Goal: Information Seeking & Learning: Learn about a topic

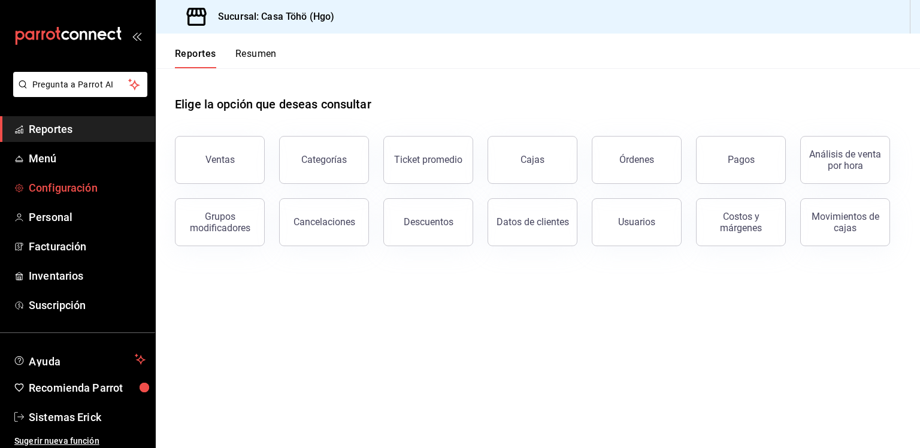
click at [67, 182] on span "Configuración" at bounding box center [87, 188] width 117 height 16
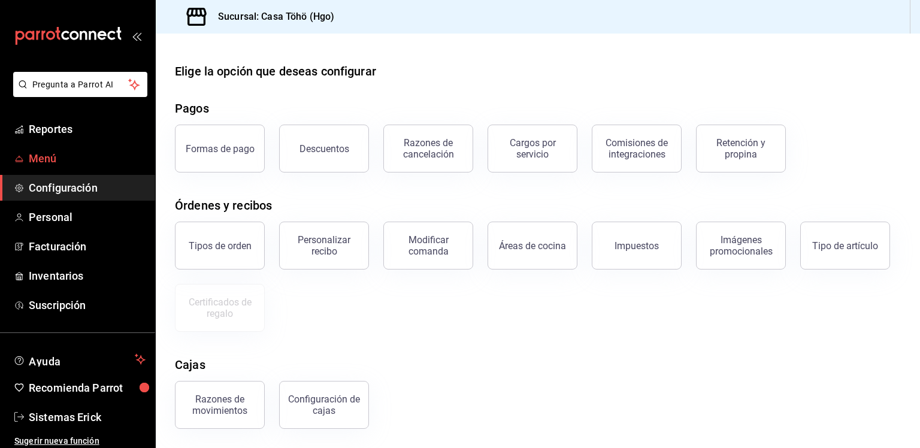
click at [54, 158] on span "Menú" at bounding box center [87, 158] width 117 height 16
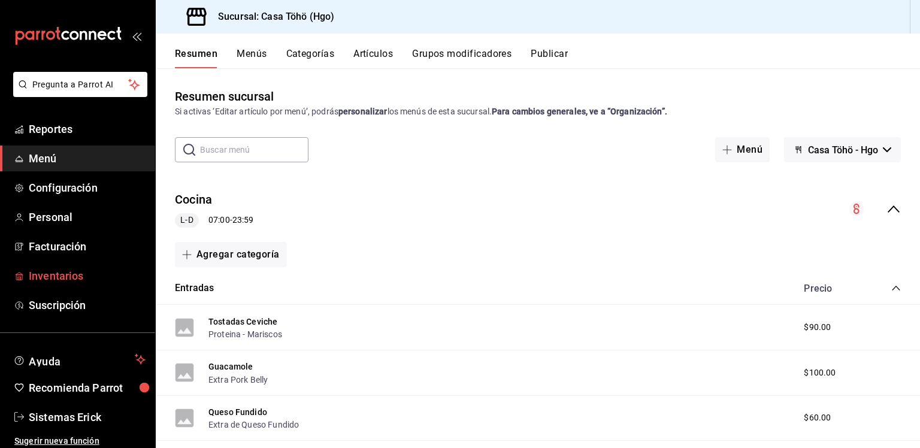
click at [53, 276] on span "Inventarios" at bounding box center [87, 276] width 117 height 16
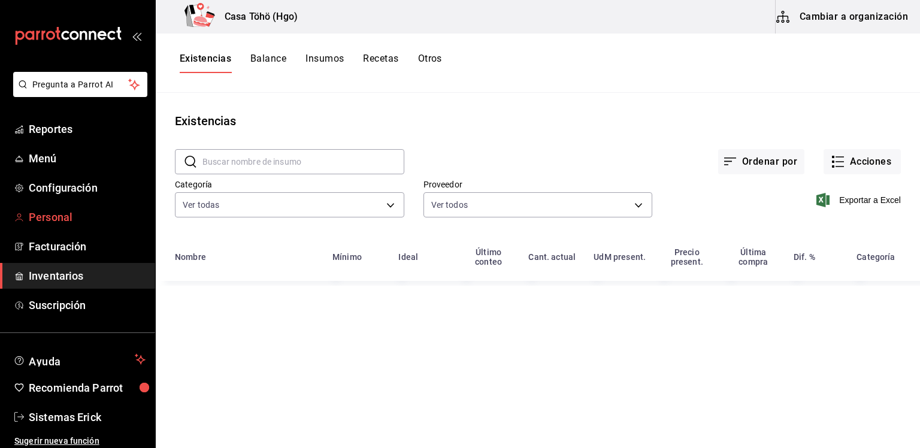
click at [53, 210] on span "Personal" at bounding box center [87, 217] width 117 height 16
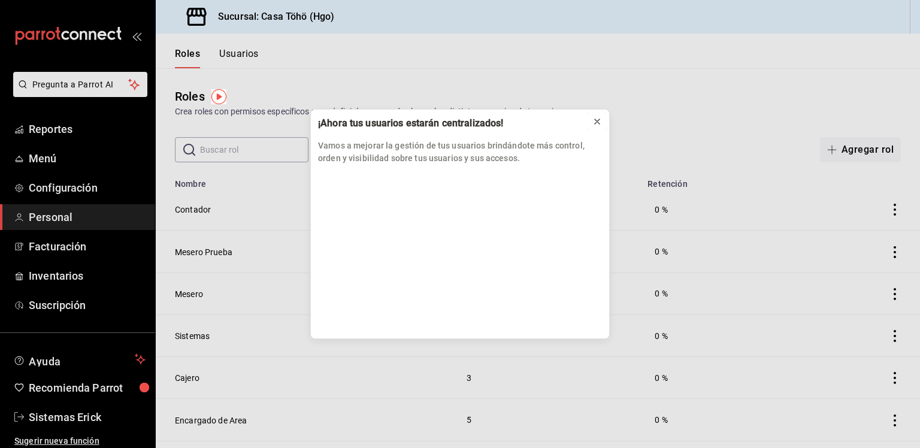
click at [594, 126] on div at bounding box center [598, 122] width 10 height 12
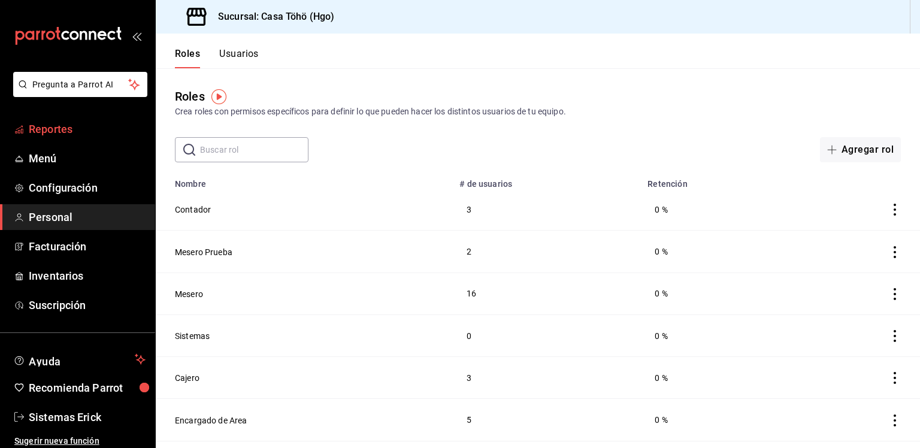
click at [67, 123] on span "Reportes" at bounding box center [87, 129] width 117 height 16
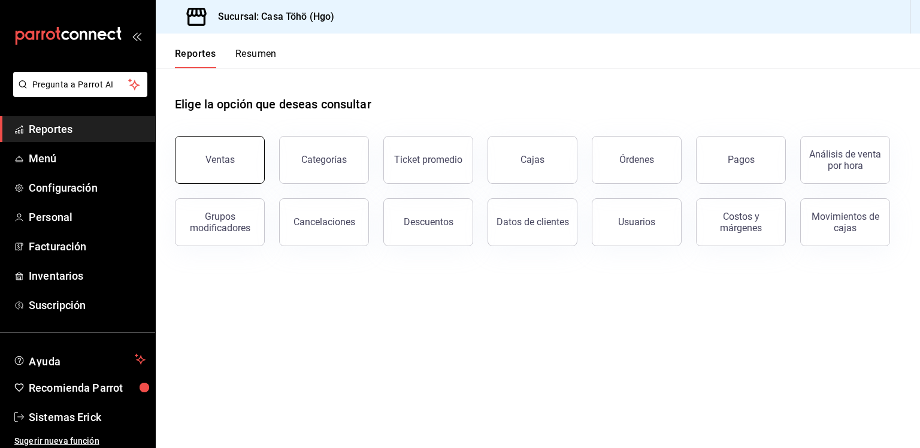
click at [261, 146] on div "Ventas" at bounding box center [213, 153] width 104 height 62
click at [240, 156] on button "Ventas" at bounding box center [220, 160] width 90 height 48
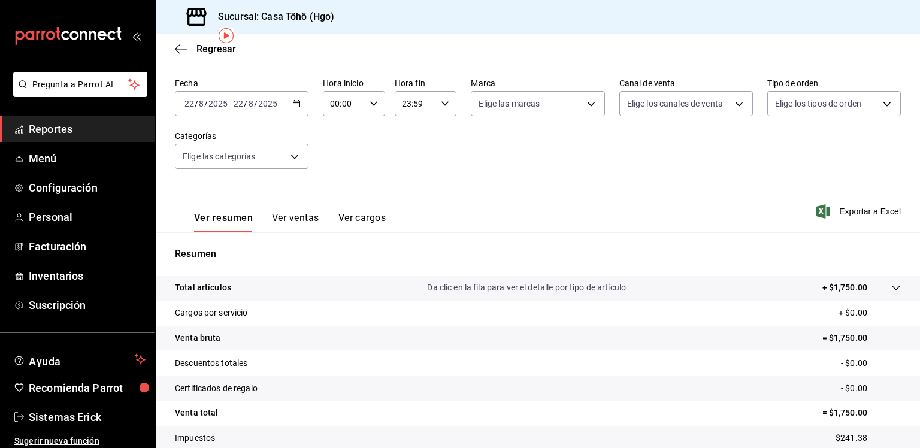
scroll to position [47, 0]
click at [297, 108] on div "[DATE] [DATE] - [DATE] [DATE]" at bounding box center [242, 102] width 134 height 25
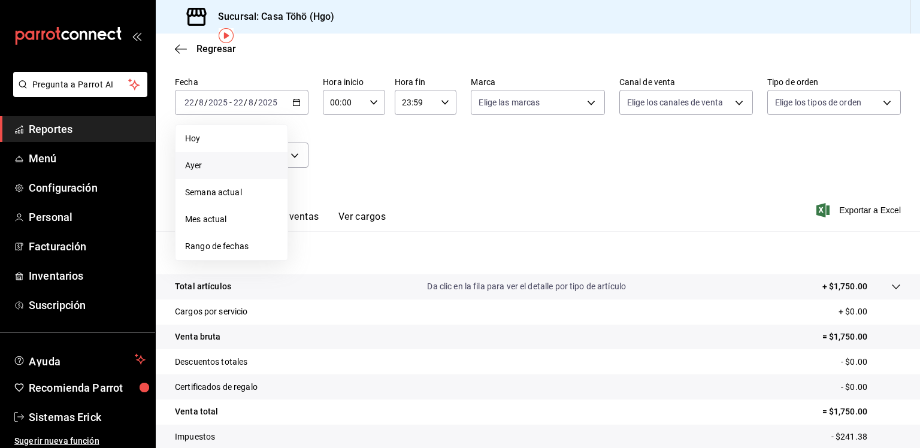
click at [244, 164] on span "Ayer" at bounding box center [231, 165] width 93 height 13
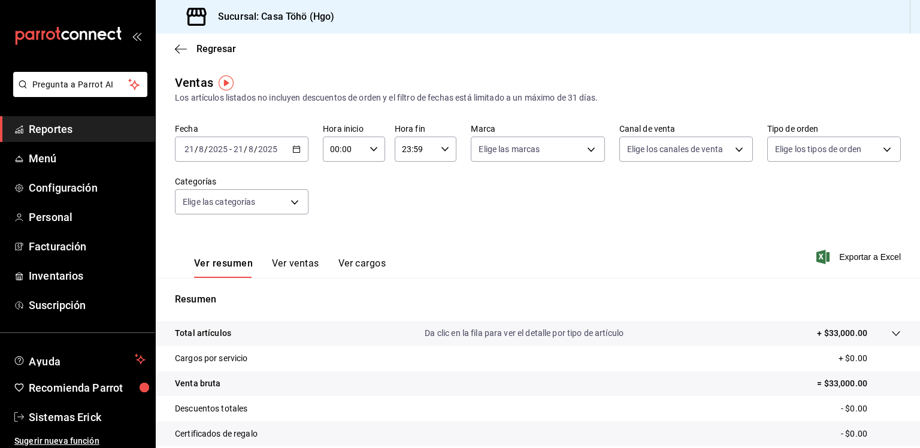
click at [283, 155] on div "[DATE] [DATE] - [DATE] [DATE]" at bounding box center [242, 149] width 134 height 25
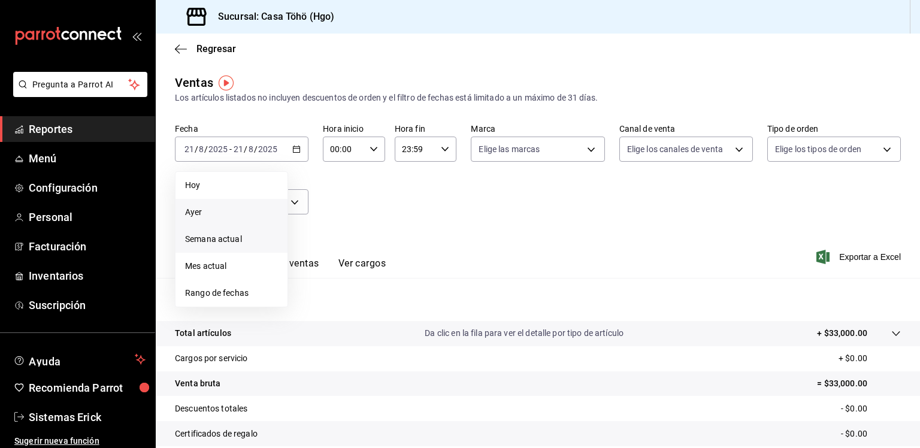
click at [218, 237] on span "Semana actual" at bounding box center [231, 239] width 93 height 13
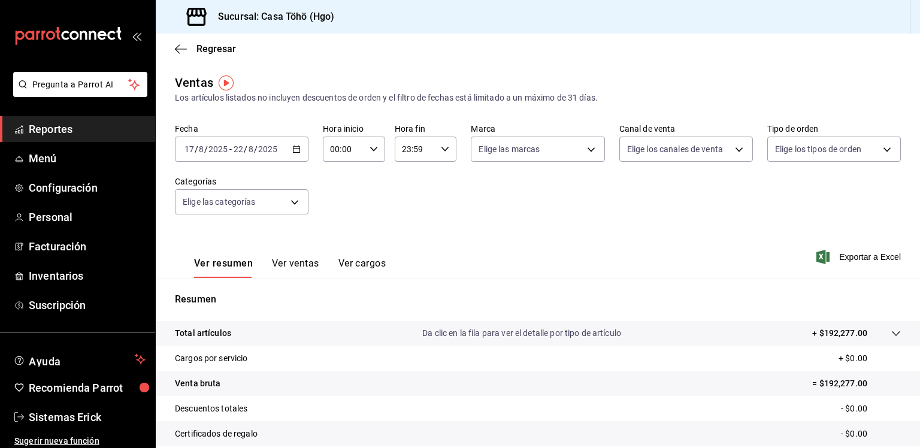
click at [304, 152] on div "[DATE] [DATE] - [DATE] [DATE]" at bounding box center [242, 149] width 134 height 25
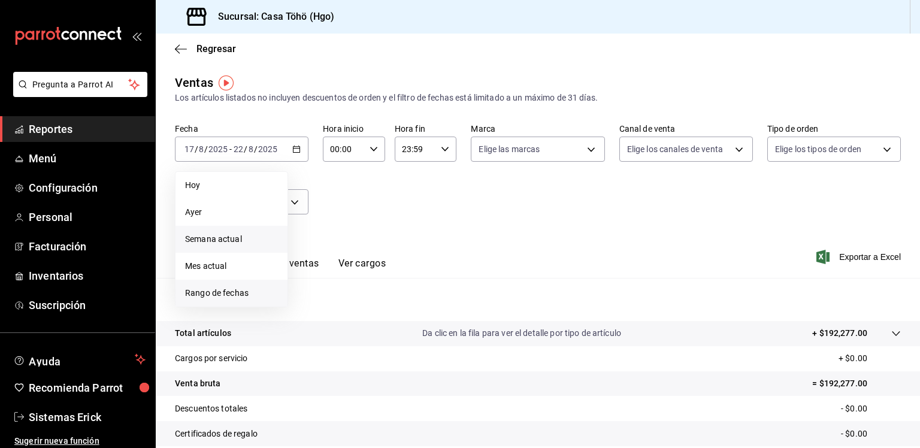
click at [225, 285] on li "Rango de fechas" at bounding box center [232, 293] width 112 height 27
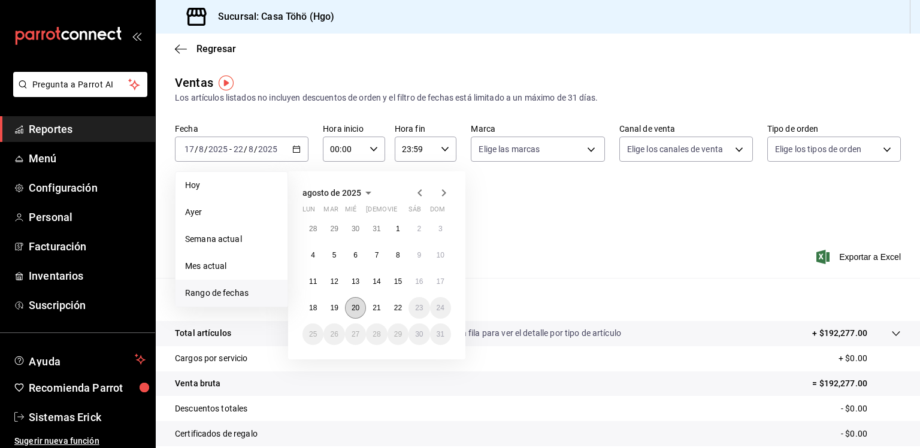
click at [359, 305] on abbr "20" at bounding box center [356, 308] width 8 height 8
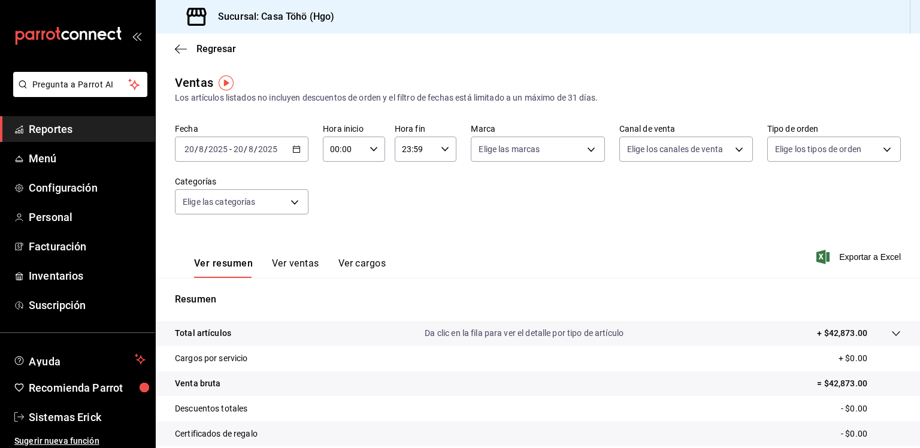
scroll to position [126, 0]
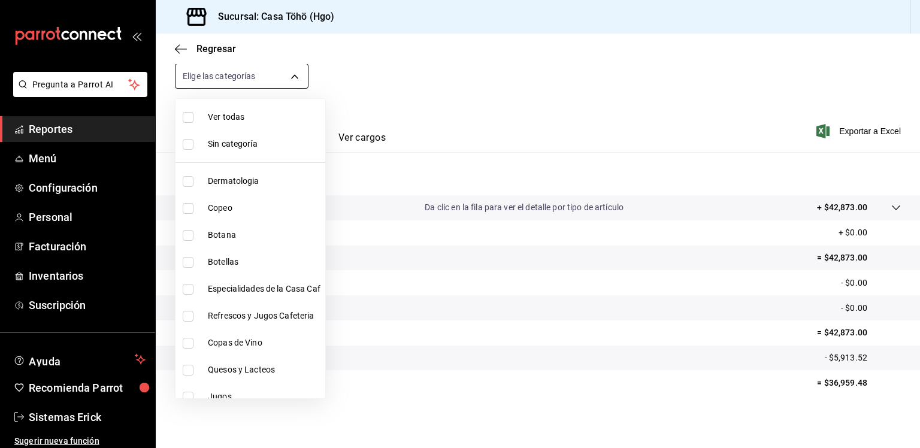
click at [283, 85] on body "Pregunta a Parrot AI Reportes Menú Configuración Personal Facturación Inventari…" at bounding box center [460, 224] width 920 height 448
click at [367, 111] on div at bounding box center [460, 224] width 920 height 448
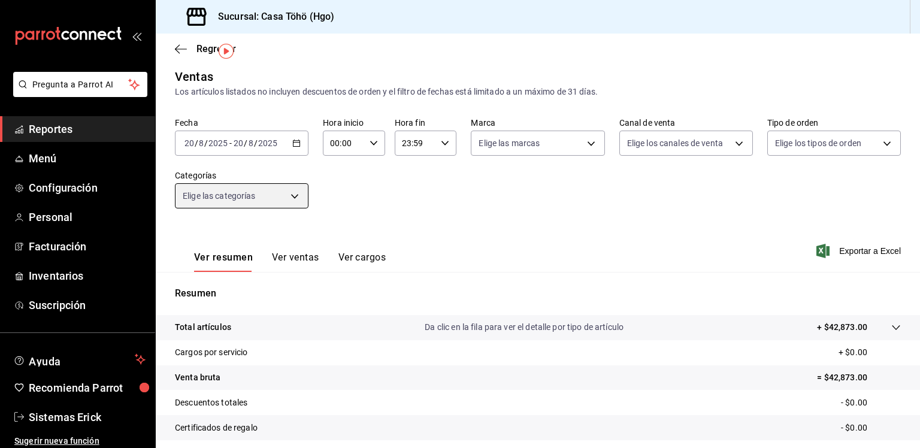
scroll to position [4, 0]
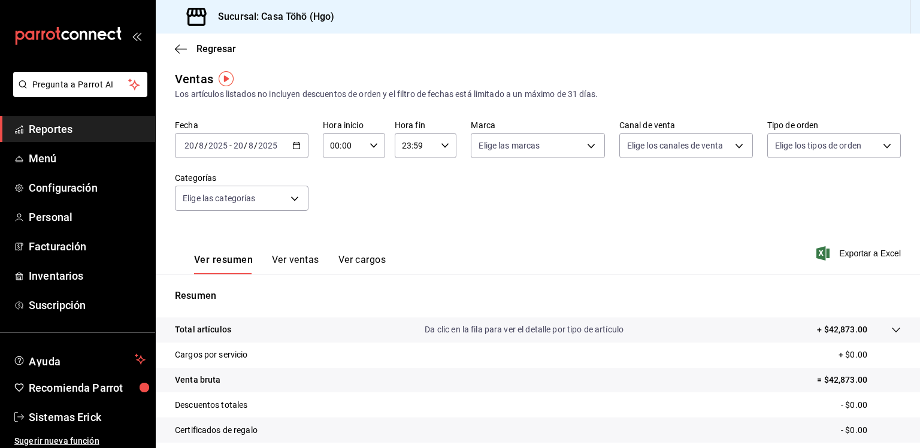
click at [285, 154] on div "[DATE] [DATE] - [DATE] [DATE]" at bounding box center [242, 145] width 134 height 25
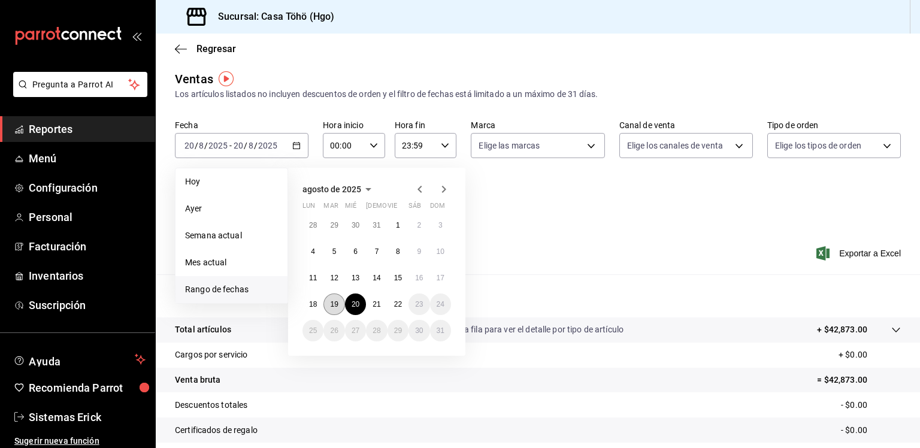
click at [333, 306] on abbr "19" at bounding box center [334, 304] width 8 height 8
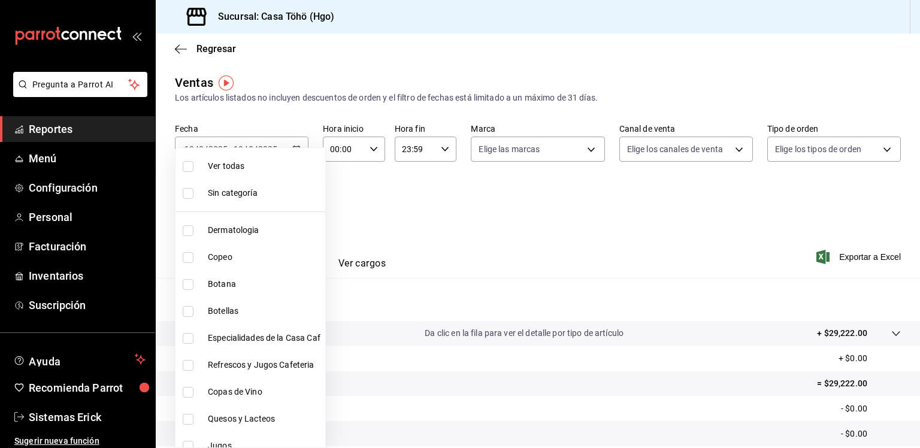
drag, startPoint x: 266, startPoint y: 190, endPoint x: 374, endPoint y: 211, distance: 110.5
click at [374, 211] on body "Pregunta a Parrot AI Reportes Menú Configuración Personal Facturación Inventari…" at bounding box center [460, 224] width 920 height 448
drag, startPoint x: 374, startPoint y: 211, endPoint x: 283, endPoint y: 149, distance: 110.5
click at [283, 149] on div "Ver todas Sin categoría Dermatologia Copeo [PERSON_NAME] Botellas Especialidade…" at bounding box center [460, 224] width 920 height 448
click at [309, 126] on div at bounding box center [460, 224] width 920 height 448
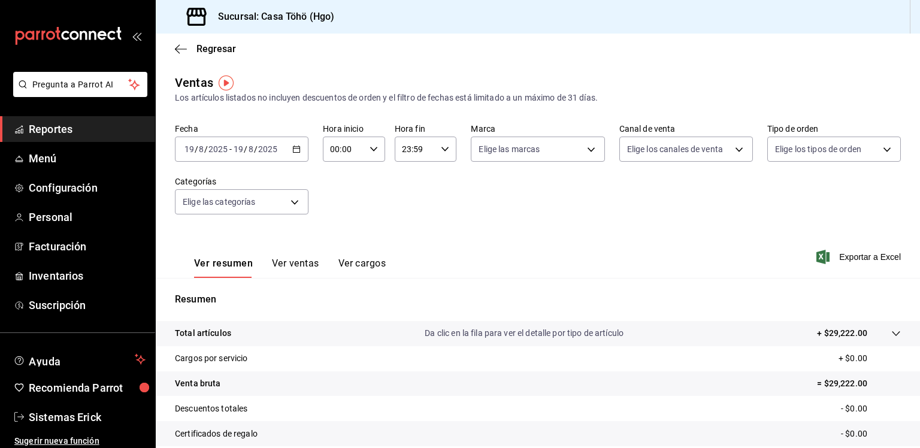
click at [288, 145] on div "[DATE] [DATE] - [DATE] [DATE]" at bounding box center [242, 149] width 134 height 25
click at [285, 152] on div "[DATE] [DATE] - [DATE] [DATE]" at bounding box center [242, 149] width 134 height 25
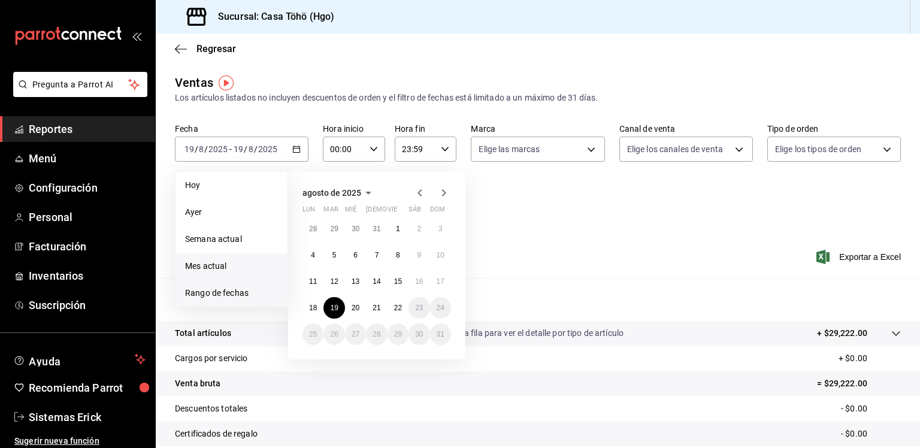
click at [226, 274] on li "Mes actual" at bounding box center [232, 266] width 112 height 27
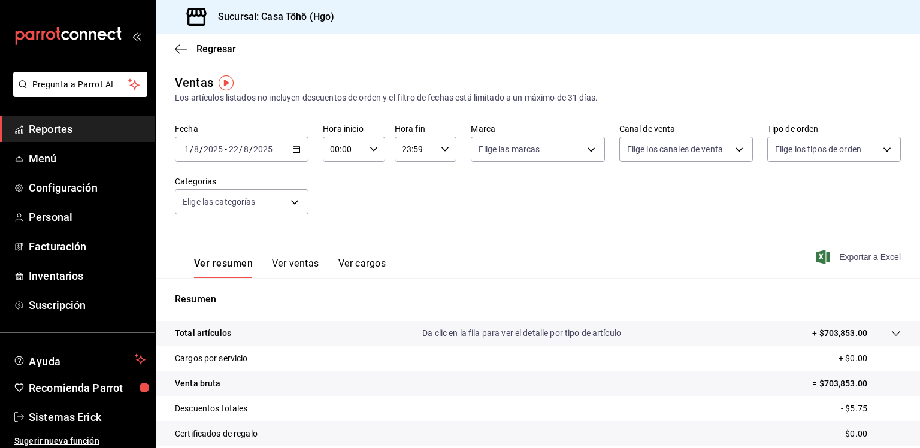
click at [830, 264] on span "Exportar a Excel" at bounding box center [860, 257] width 82 height 14
click at [175, 49] on icon "button" at bounding box center [177, 48] width 5 height 9
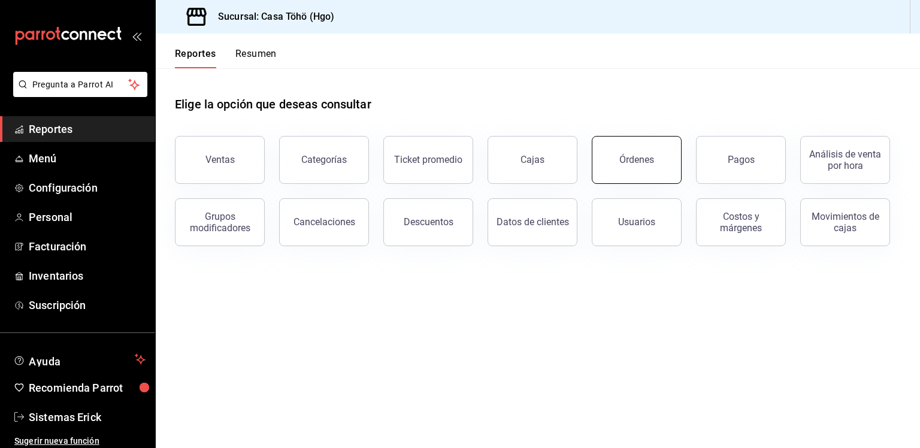
click at [598, 152] on button "Órdenes" at bounding box center [637, 160] width 90 height 48
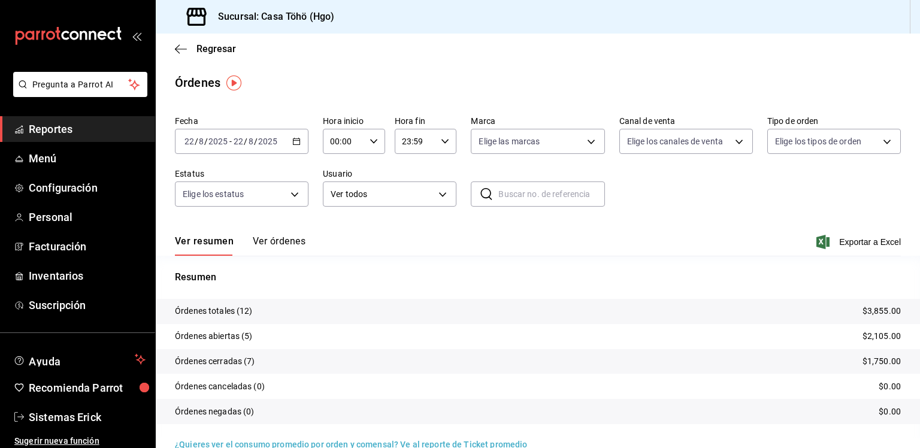
click at [298, 137] on icon "button" at bounding box center [296, 141] width 8 height 8
click at [407, 232] on div "Ver resumen Ver órdenes Exportar a Excel" at bounding box center [538, 238] width 726 height 35
click at [184, 52] on icon "button" at bounding box center [181, 49] width 12 height 11
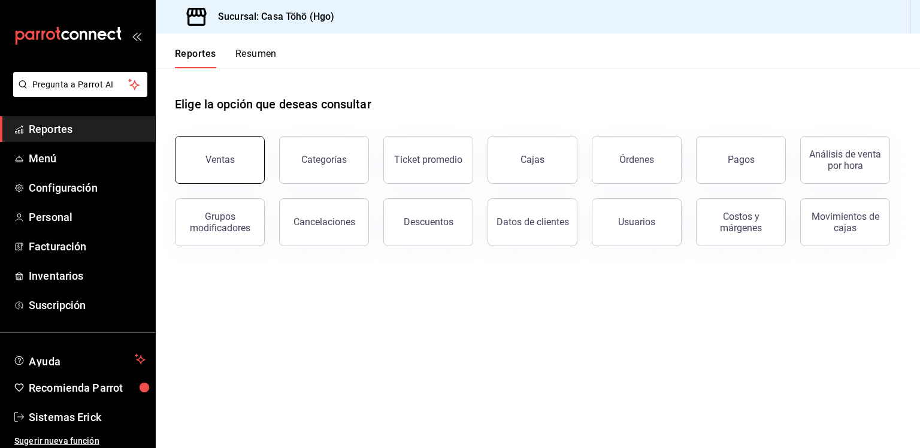
click at [229, 154] on div "Ventas" at bounding box center [220, 159] width 29 height 11
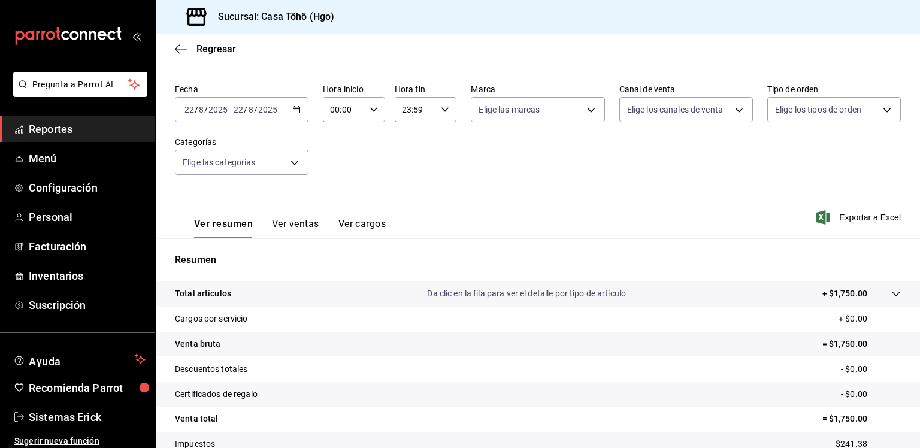
scroll to position [31, 0]
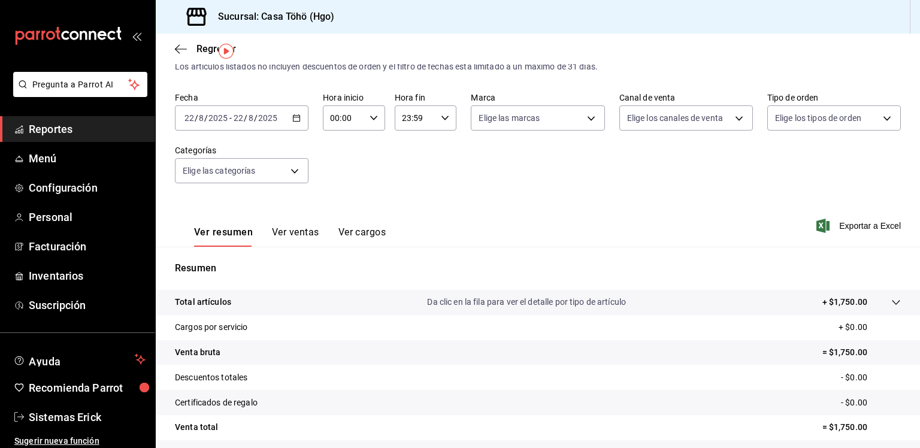
click at [298, 119] on icon "button" at bounding box center [296, 118] width 8 height 8
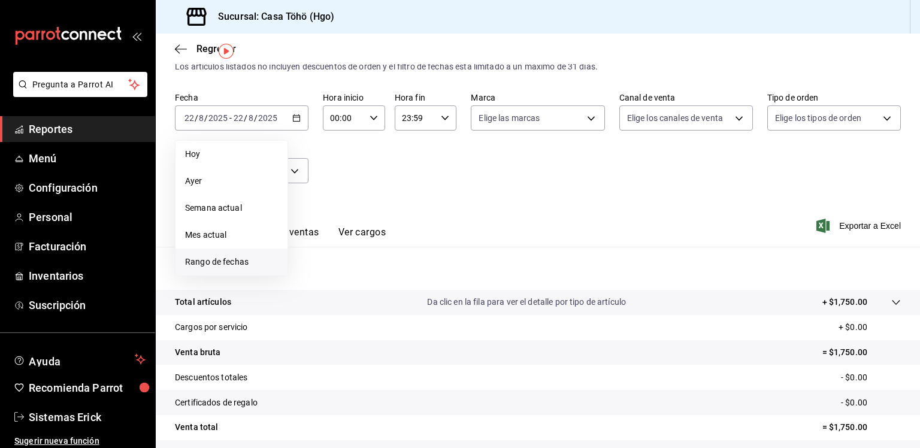
click at [209, 267] on span "Rango de fechas" at bounding box center [231, 262] width 93 height 13
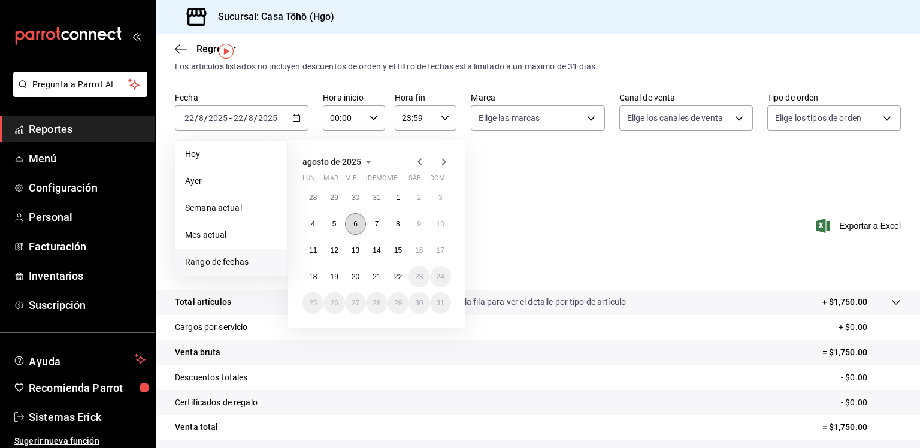
click at [352, 224] on button "6" at bounding box center [355, 224] width 21 height 22
click at [350, 243] on button "13" at bounding box center [355, 251] width 21 height 22
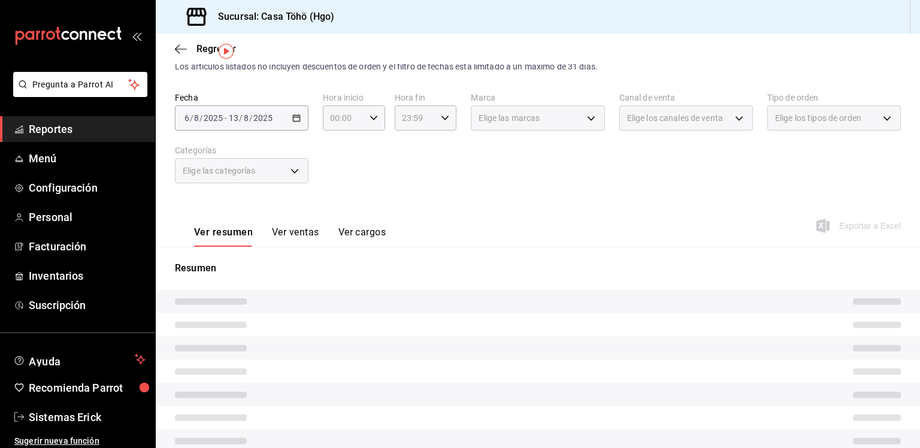
click at [350, 243] on button "Ver cargos" at bounding box center [363, 236] width 48 height 20
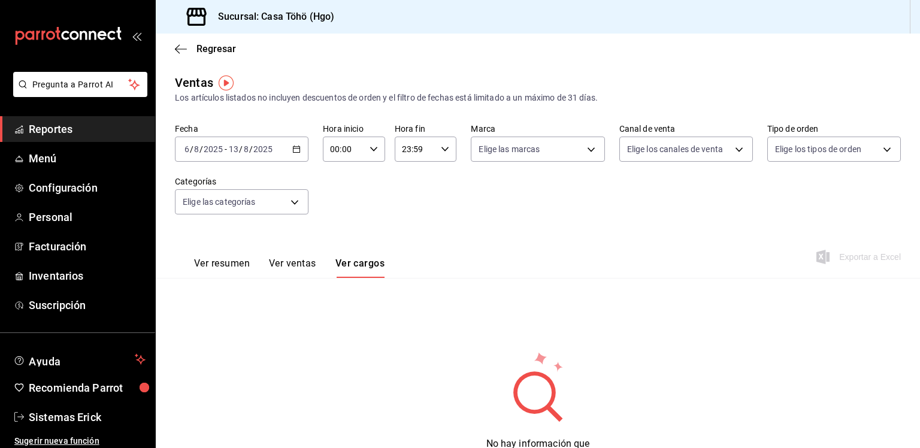
drag, startPoint x: 231, startPoint y: 256, endPoint x: 226, endPoint y: 262, distance: 7.3
click at [226, 262] on div "Ver resumen Ver ventas Ver cargos" at bounding box center [280, 260] width 210 height 35
click at [226, 262] on button "Ver resumen" at bounding box center [222, 268] width 56 height 20
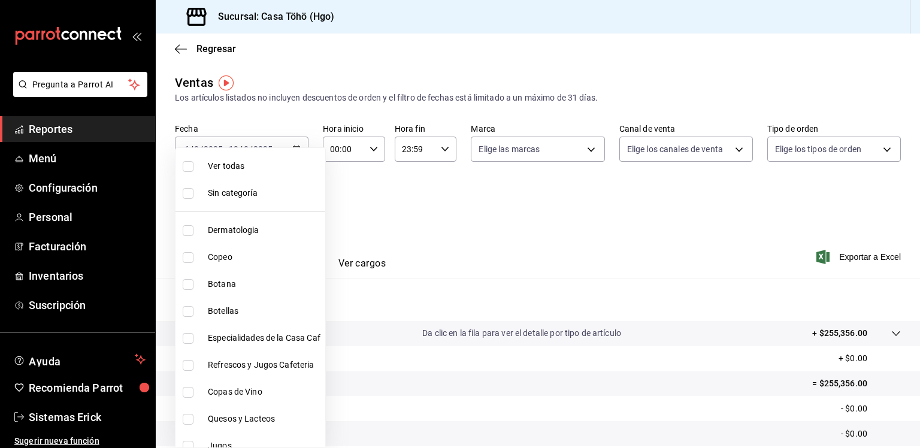
click at [278, 201] on body "Pregunta a Parrot AI Reportes Menú Configuración Personal Facturación Inventari…" at bounding box center [460, 224] width 920 height 448
click at [345, 204] on div at bounding box center [460, 224] width 920 height 448
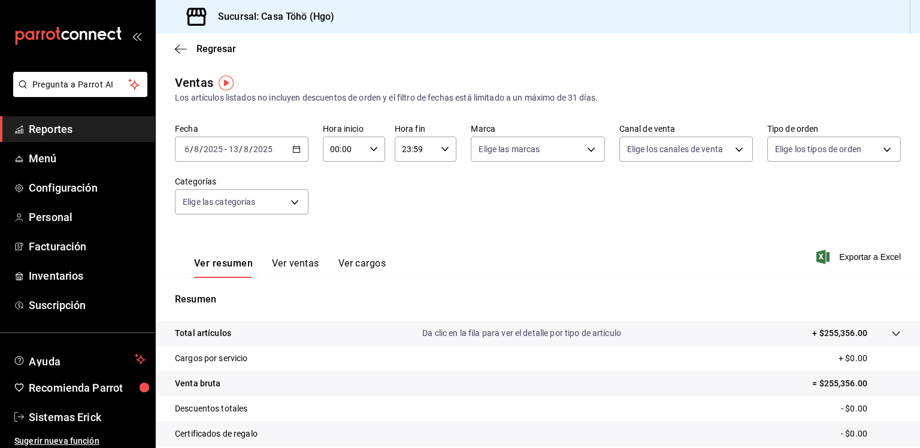
click at [295, 156] on div "[DATE] [DATE] - [DATE] [DATE]" at bounding box center [242, 149] width 134 height 25
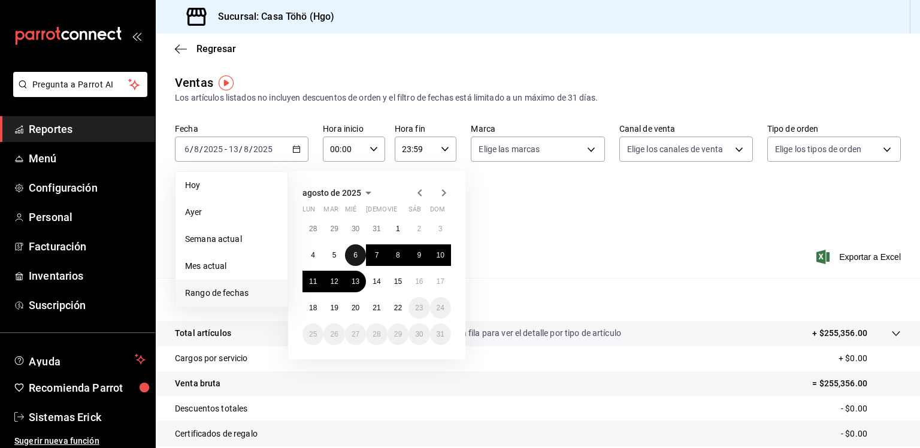
click at [349, 260] on button "6" at bounding box center [355, 255] width 21 height 22
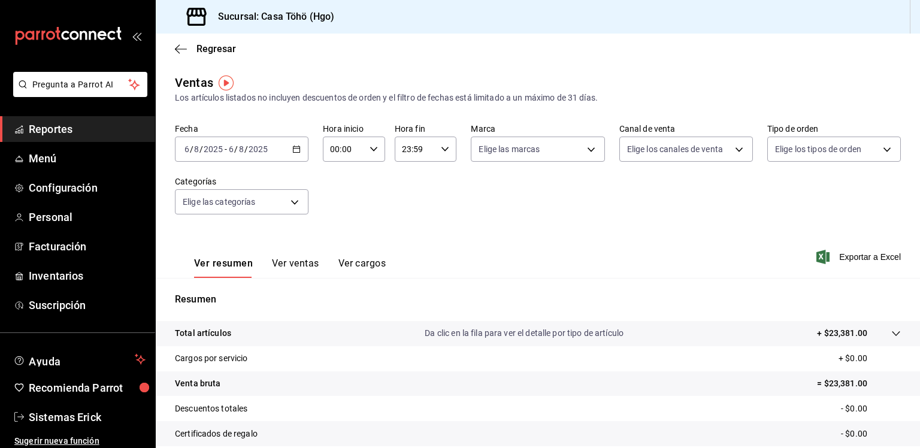
click at [292, 163] on div "Fecha [DATE] [DATE] - [DATE] [DATE] Hora inicio 00:00 Hora inicio Hora fin 23:5…" at bounding box center [538, 175] width 726 height 105
click at [297, 154] on div "[DATE] [DATE] - [DATE] [DATE]" at bounding box center [242, 149] width 134 height 25
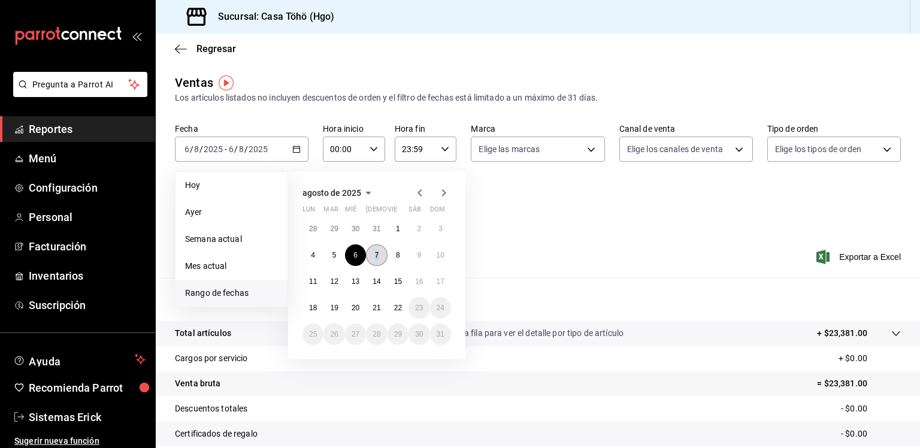
drag, startPoint x: 379, startPoint y: 243, endPoint x: 376, endPoint y: 255, distance: 12.2
click at [376, 255] on div "28 29 30 31 1 2 3 4 5 6 7 8 9 10 11 12 13 14 15 16 17 18 19 20 21 22 23 24 25 2…" at bounding box center [377, 281] width 149 height 127
click at [376, 255] on abbr "7" at bounding box center [377, 255] width 4 height 8
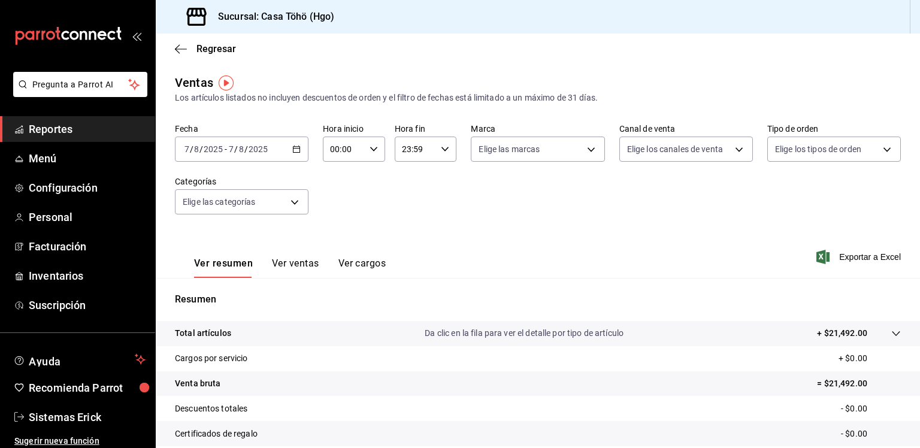
click at [289, 143] on div "[DATE] [DATE] - [DATE] [DATE]" at bounding box center [242, 149] width 134 height 25
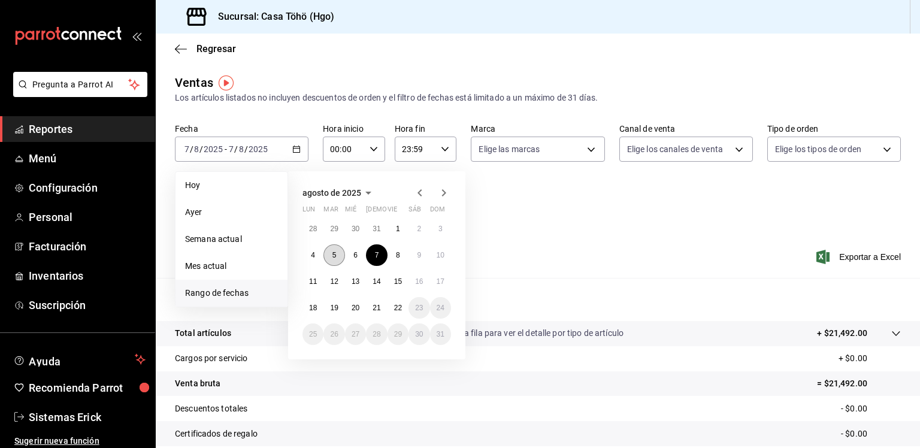
click at [338, 249] on button "5" at bounding box center [334, 255] width 21 height 22
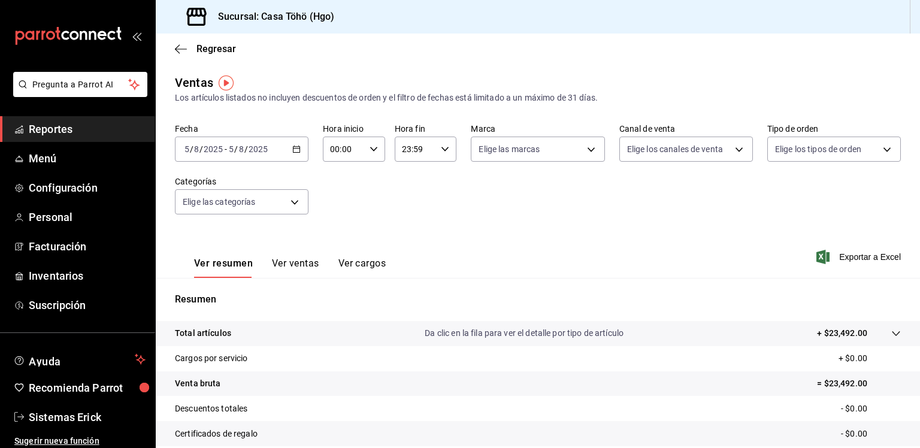
click at [297, 153] on icon "button" at bounding box center [296, 149] width 8 height 8
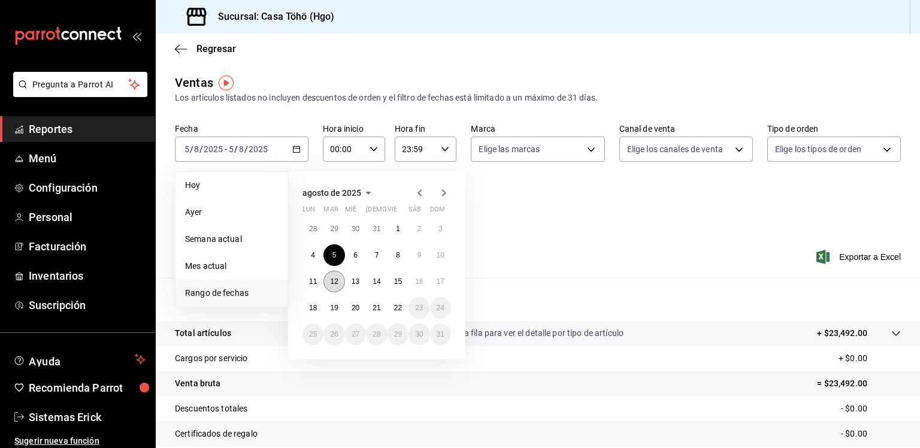
click at [333, 279] on abbr "12" at bounding box center [334, 281] width 8 height 8
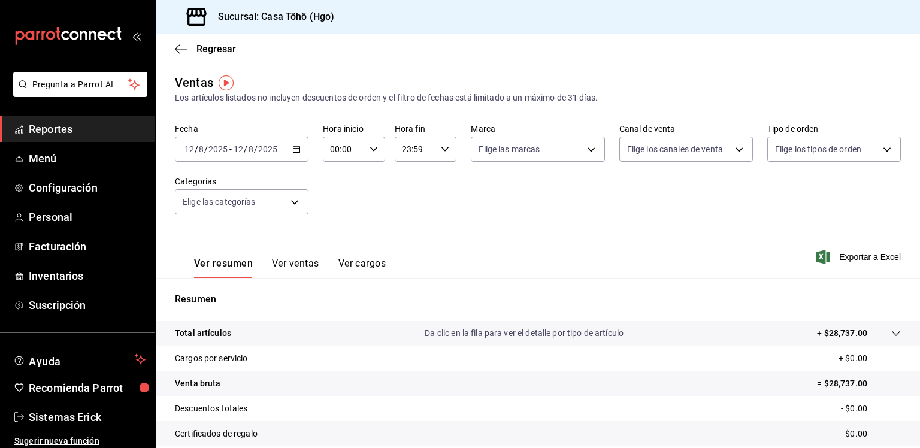
click at [292, 146] on icon "button" at bounding box center [296, 149] width 8 height 8
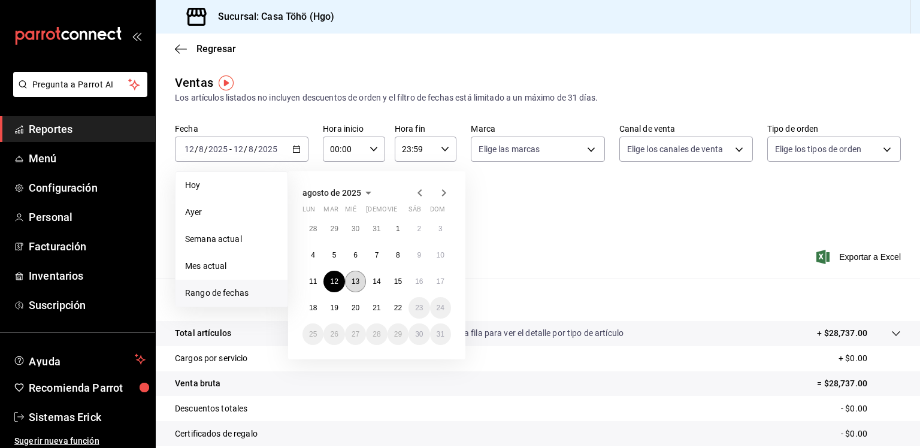
click at [352, 283] on abbr "13" at bounding box center [356, 281] width 8 height 8
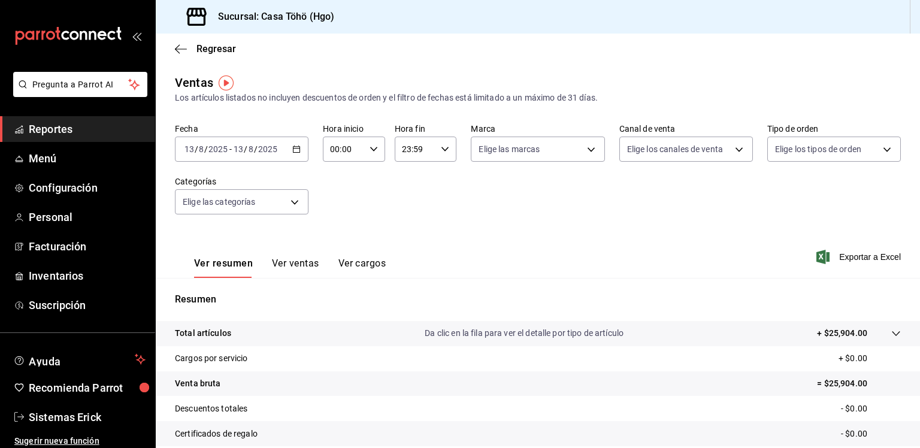
click at [297, 153] on div "[DATE] [DATE] - [DATE] [DATE]" at bounding box center [242, 149] width 134 height 25
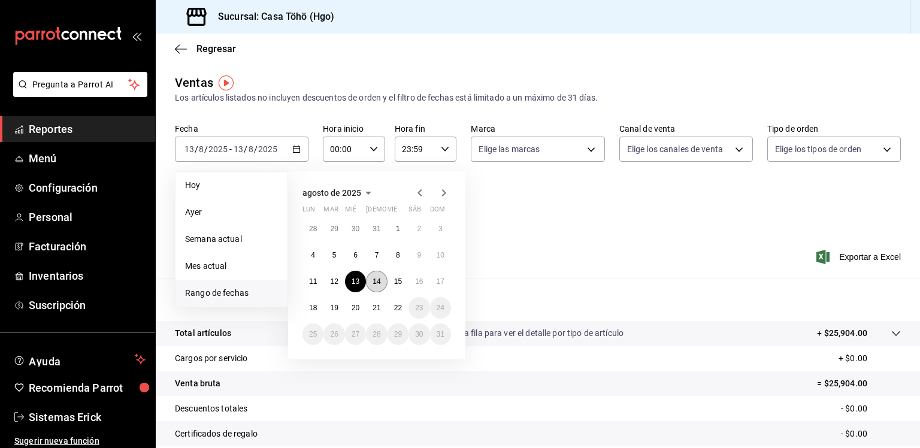
click at [381, 279] on button "14" at bounding box center [376, 282] width 21 height 22
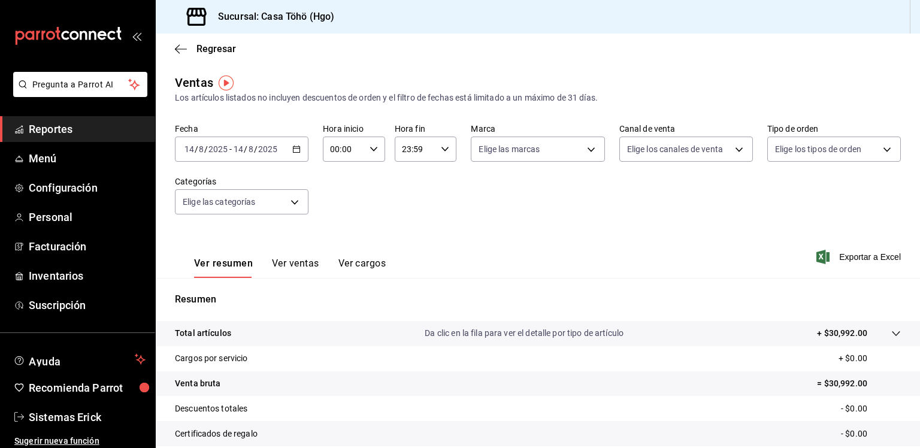
click at [285, 149] on div "[DATE] [DATE] - [DATE] [DATE]" at bounding box center [242, 149] width 134 height 25
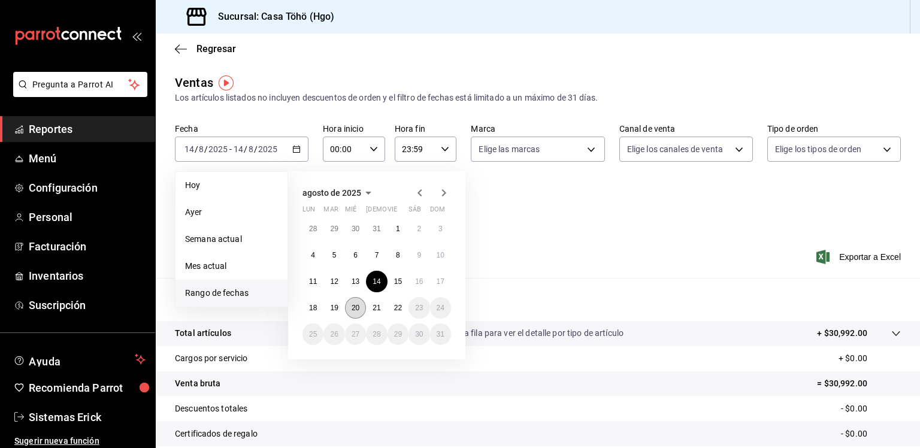
click at [350, 300] on button "20" at bounding box center [355, 308] width 21 height 22
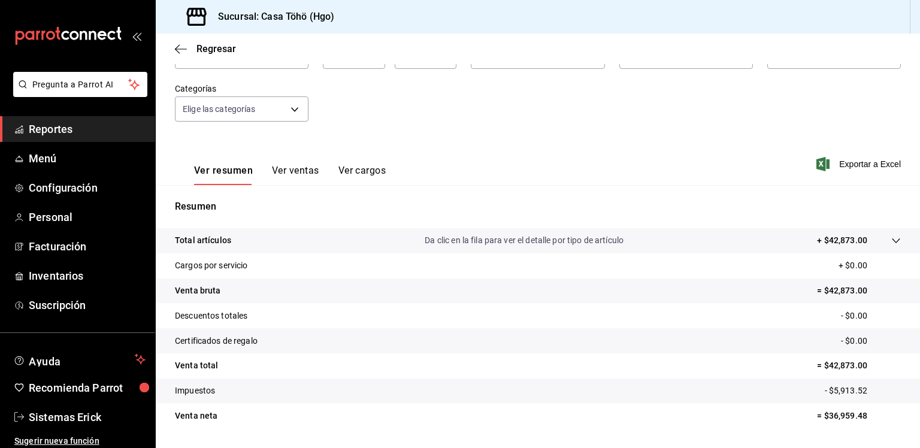
scroll to position [126, 0]
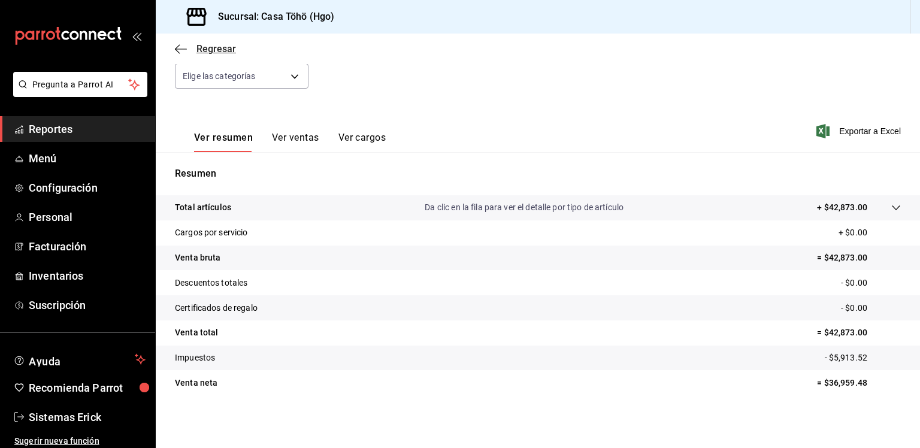
click at [188, 54] on span "Regresar" at bounding box center [205, 48] width 61 height 11
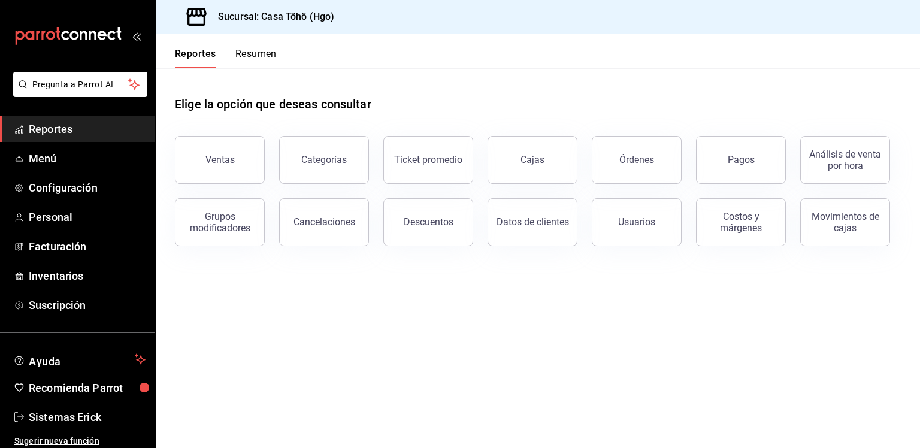
click at [250, 58] on button "Resumen" at bounding box center [255, 58] width 41 height 20
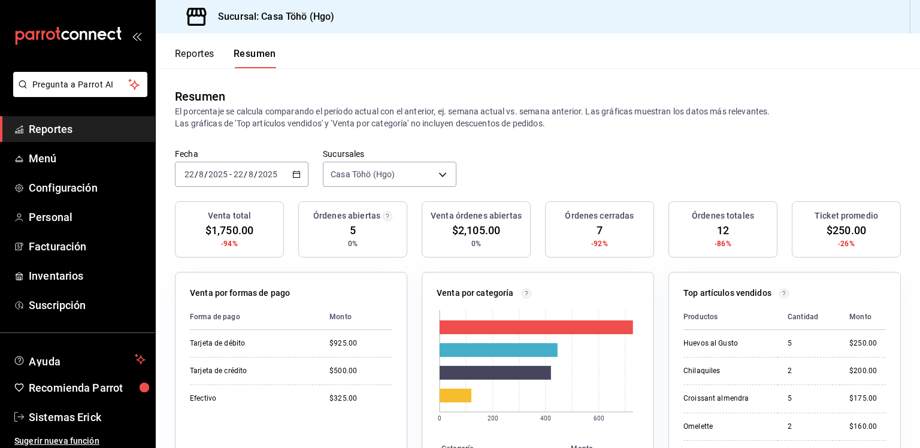
click at [189, 50] on button "Reportes" at bounding box center [195, 58] width 40 height 20
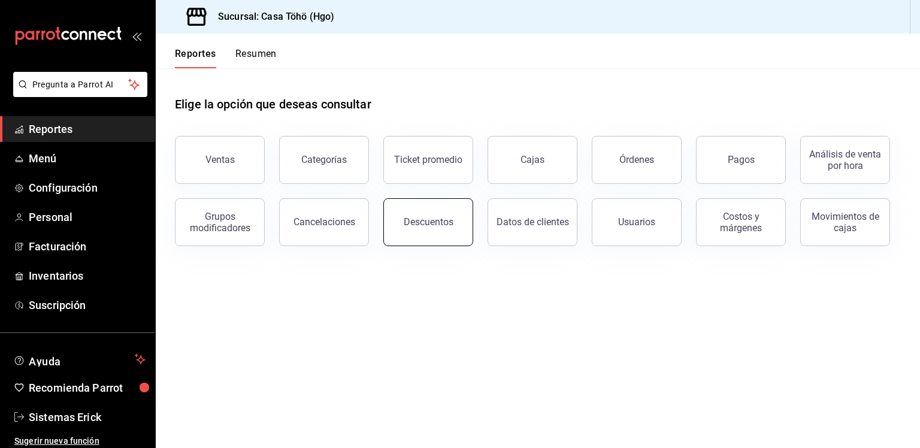
click at [461, 222] on button "Descuentos" at bounding box center [428, 222] width 90 height 48
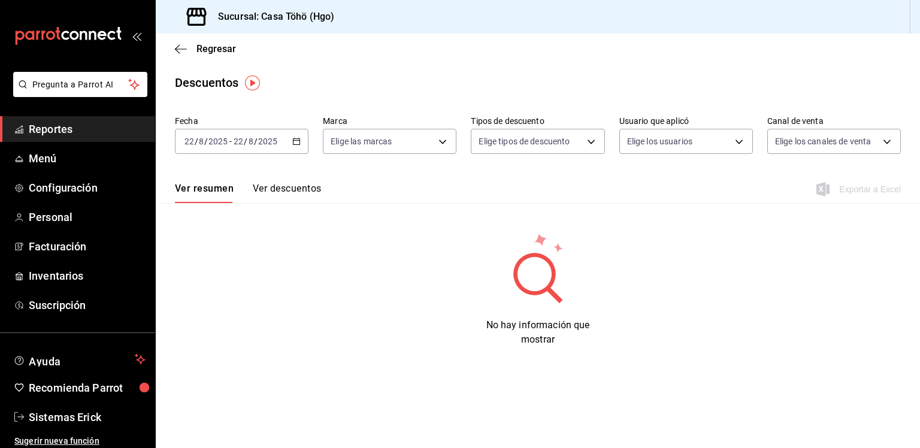
click at [173, 51] on div "Regresar" at bounding box center [538, 49] width 765 height 31
click at [177, 51] on icon "button" at bounding box center [177, 48] width 5 height 9
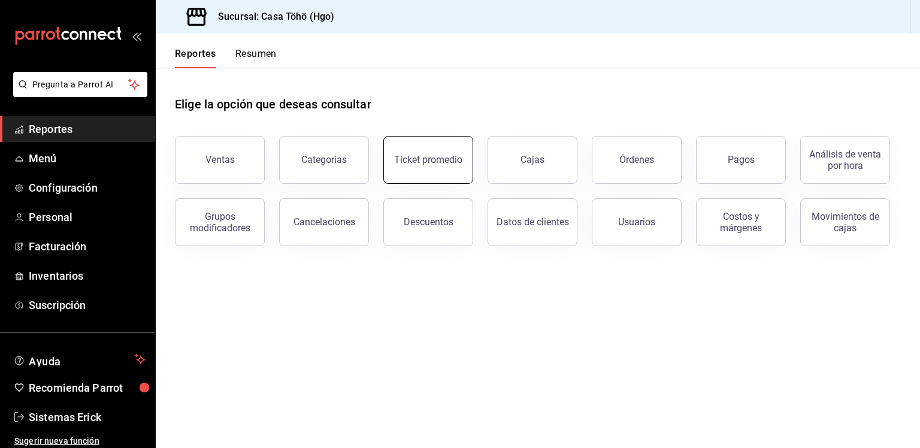
click at [391, 166] on button "Ticket promedio" at bounding box center [428, 160] width 90 height 48
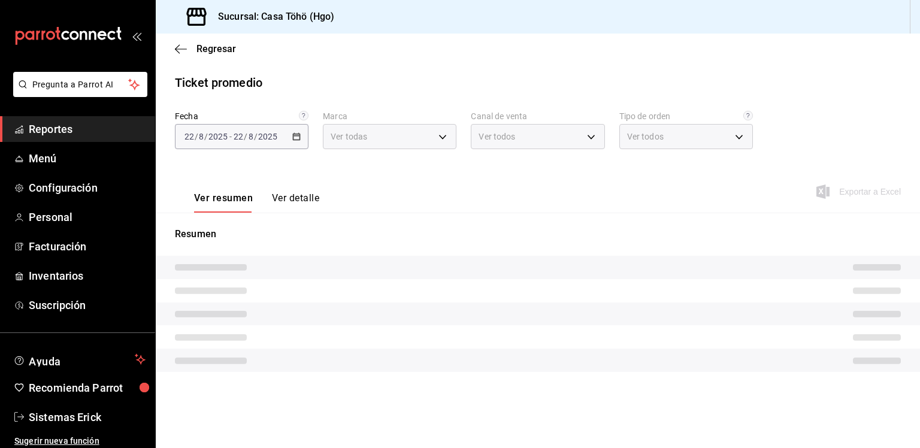
type input "3863094e-80de-4485-9a79-27000a153f73"
type input "PARROT,UBER_EATS,RAPPI,DIDI_FOOD,ONLINE"
type input "94336811-aa50-4945-b395-4180086f8647,edc79cef-2acb-42d9-9744-878a4d584b9b,e6a55…"
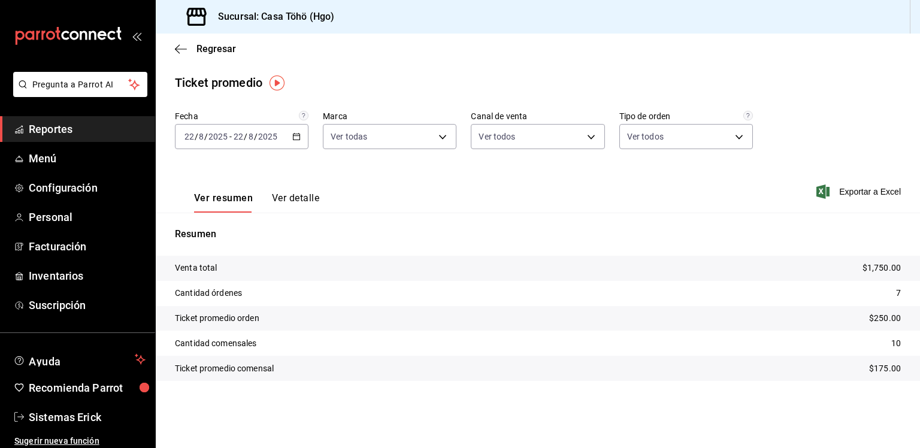
click at [300, 138] on icon "button" at bounding box center [296, 136] width 8 height 8
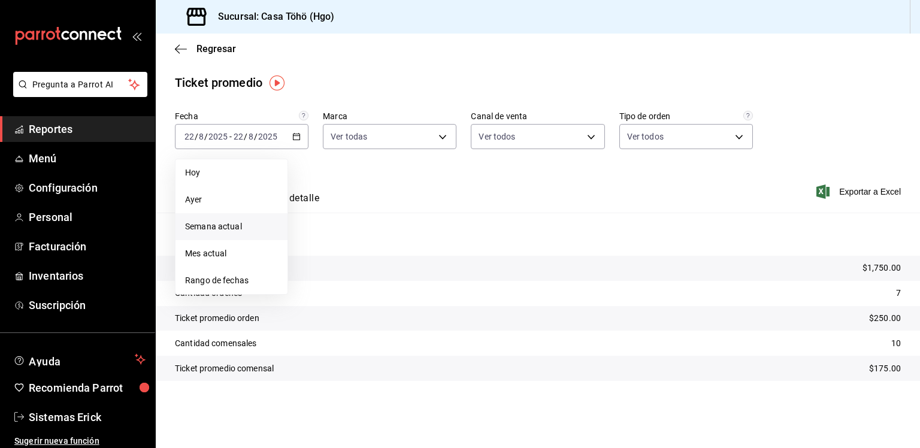
click at [252, 220] on span "Semana actual" at bounding box center [231, 226] width 93 height 13
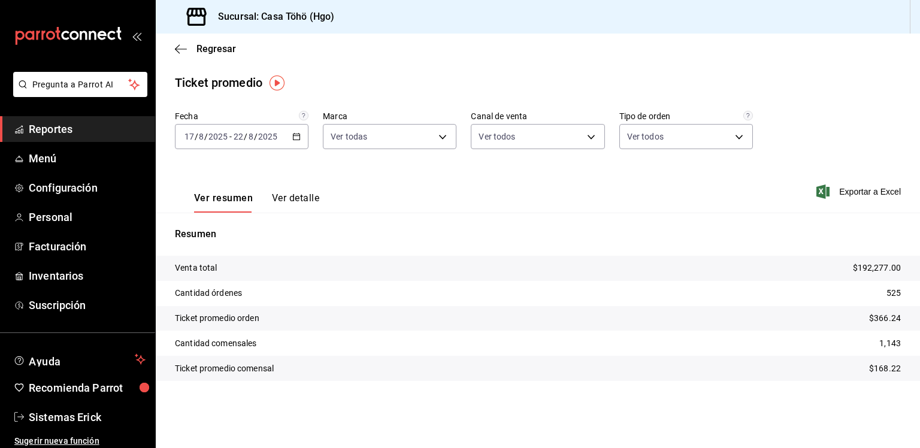
click at [303, 136] on div "[DATE] [DATE] - [DATE] [DATE]" at bounding box center [242, 136] width 134 height 25
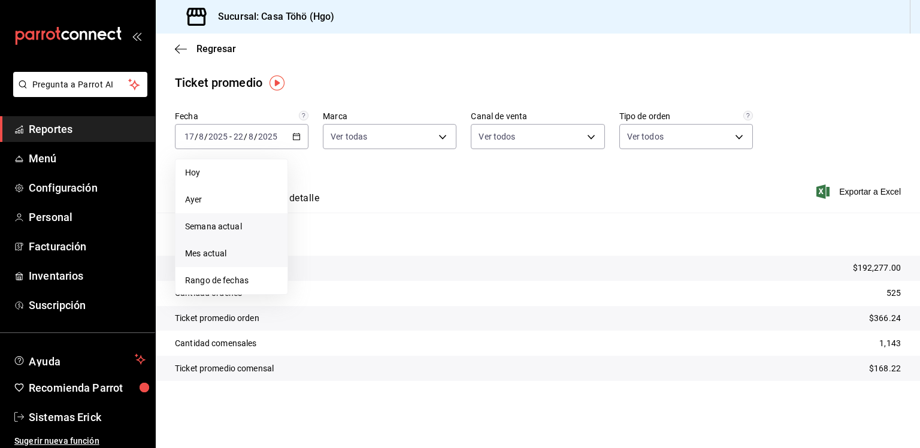
click at [200, 251] on span "Mes actual" at bounding box center [231, 253] width 93 height 13
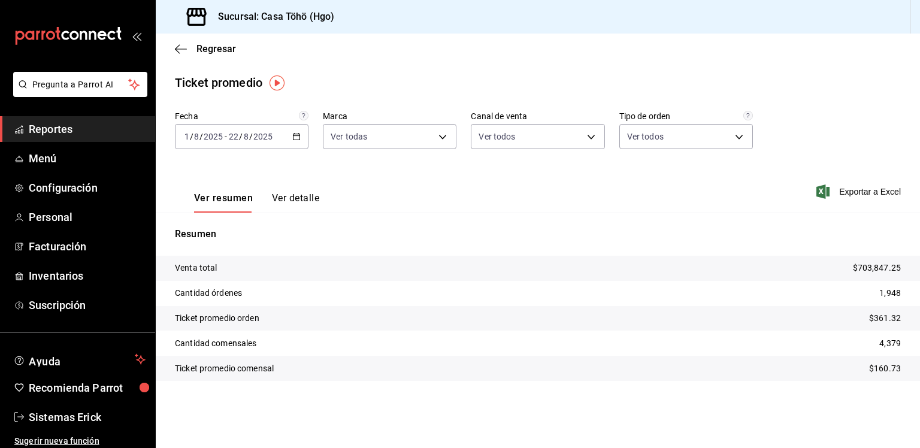
click at [283, 147] on div "[DATE] [DATE] - [DATE] [DATE]" at bounding box center [242, 136] width 134 height 25
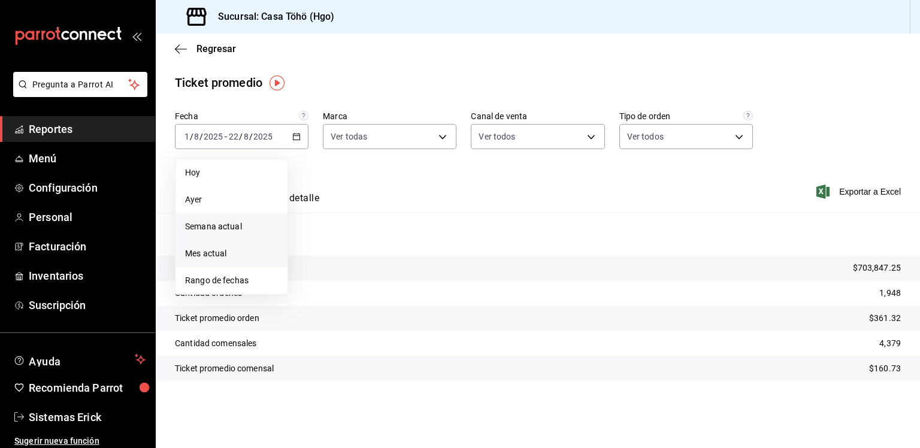
click at [252, 220] on span "Semana actual" at bounding box center [231, 226] width 93 height 13
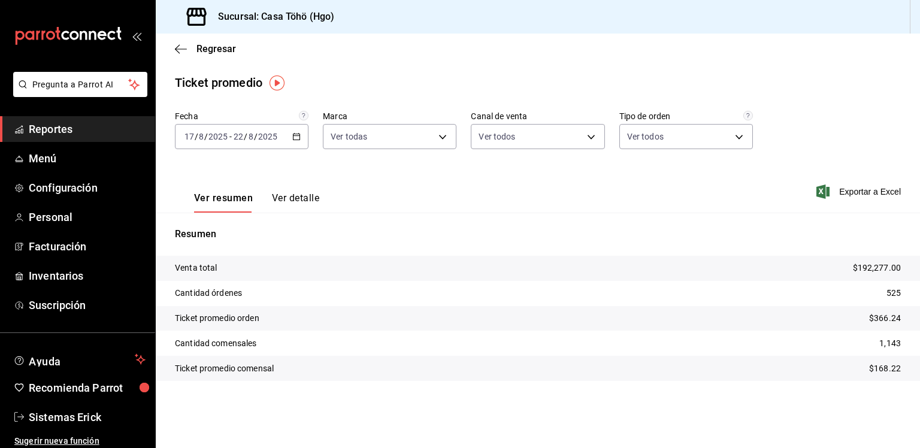
click at [286, 138] on div "[DATE] [DATE] - [DATE] [DATE]" at bounding box center [242, 136] width 134 height 25
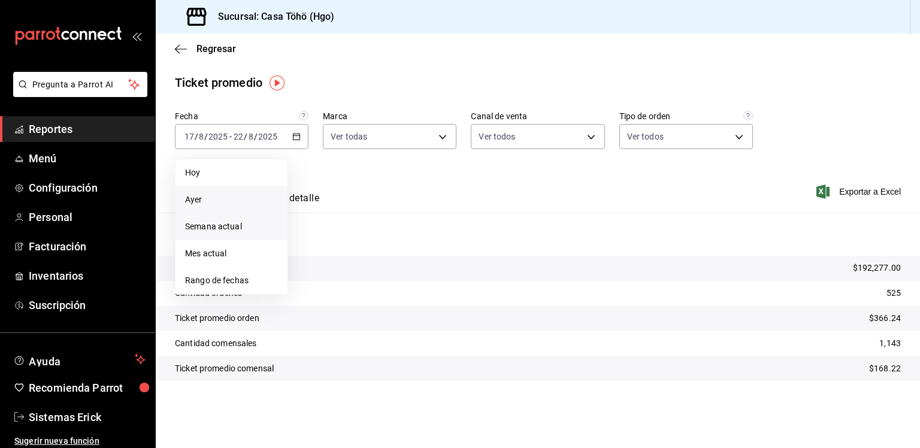
click at [238, 210] on li "Ayer" at bounding box center [232, 199] width 112 height 27
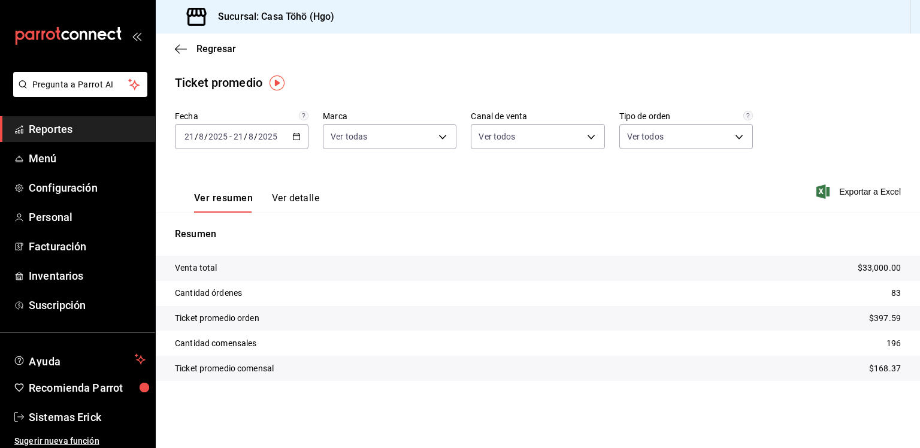
click at [436, 70] on main "Regresar Ticket promedio Fecha [DATE] [DATE] - [DATE] [DATE] Marca Ver todas 38…" at bounding box center [538, 241] width 765 height 415
click at [174, 49] on div "Regresar" at bounding box center [538, 49] width 765 height 31
click at [180, 55] on div "Regresar" at bounding box center [538, 49] width 765 height 31
click at [174, 56] on div "Regresar" at bounding box center [538, 49] width 765 height 31
click at [184, 48] on icon "button" at bounding box center [181, 49] width 12 height 11
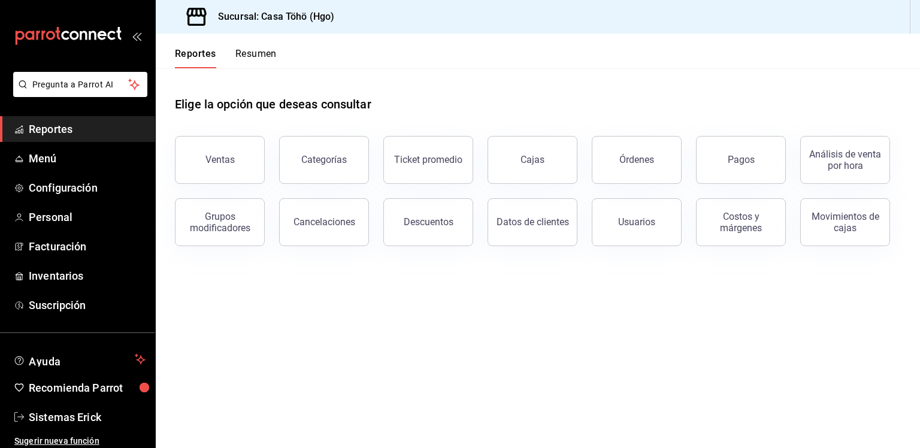
click at [56, 137] on link "Reportes" at bounding box center [77, 129] width 155 height 26
click at [101, 167] on link "Menú" at bounding box center [77, 159] width 155 height 26
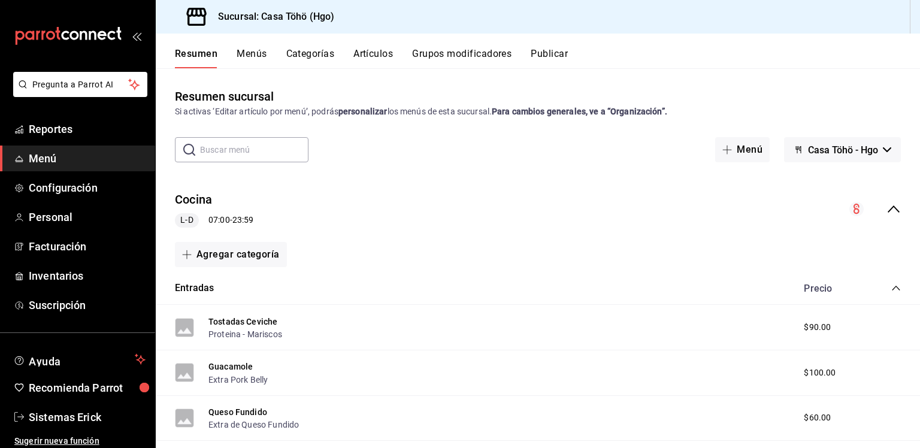
click at [386, 55] on button "Artículos" at bounding box center [373, 58] width 40 height 20
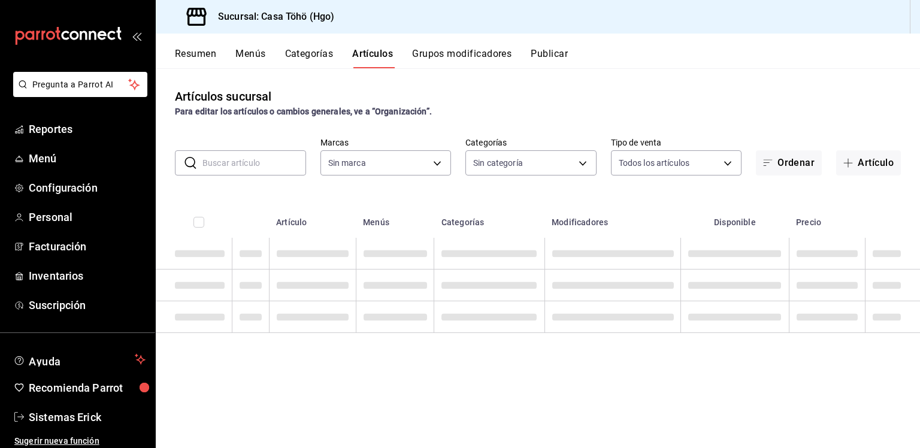
type input "3863094e-80de-4485-9a79-27000a153f73"
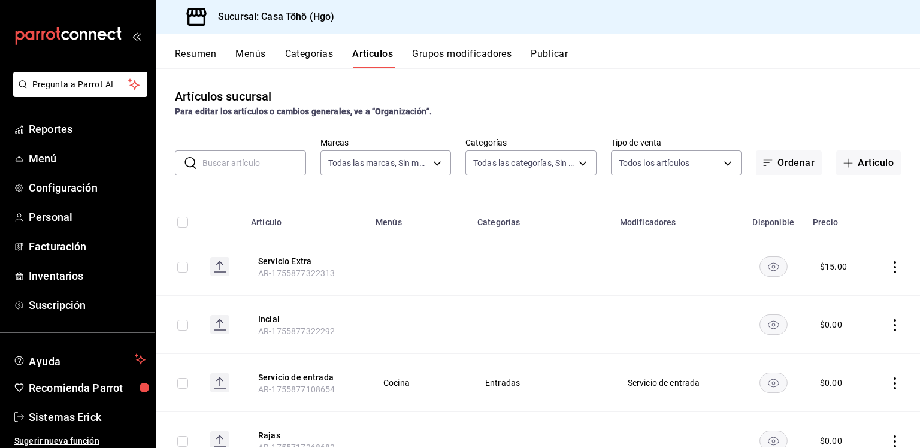
type input "28f2b0a5-eb9c-4e50-8eb7-b6e34f5562dd,e7c48834-1e64-4b77-b558-5d812561dcdf,84922…"
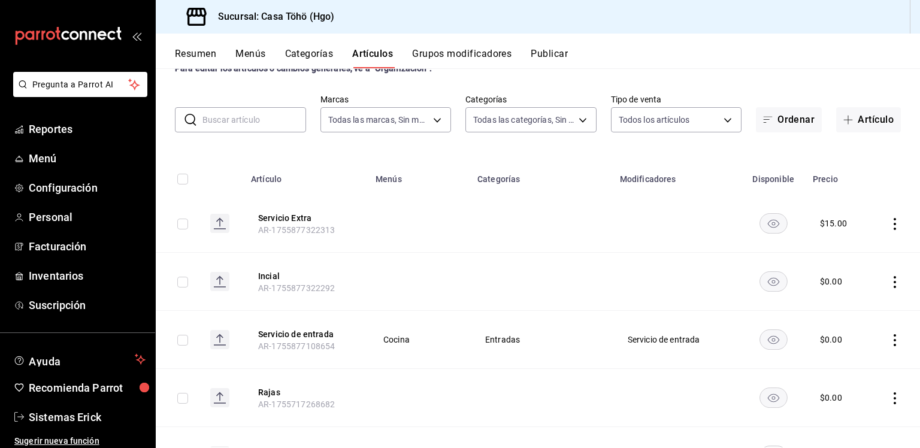
click at [889, 281] on icon "actions" at bounding box center [895, 282] width 12 height 12
click at [826, 310] on icon at bounding box center [820, 310] width 14 height 14
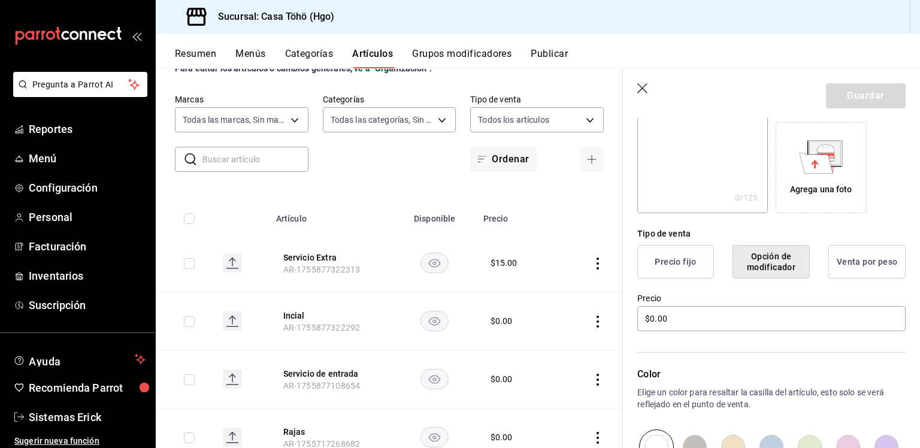
scroll to position [189, 0]
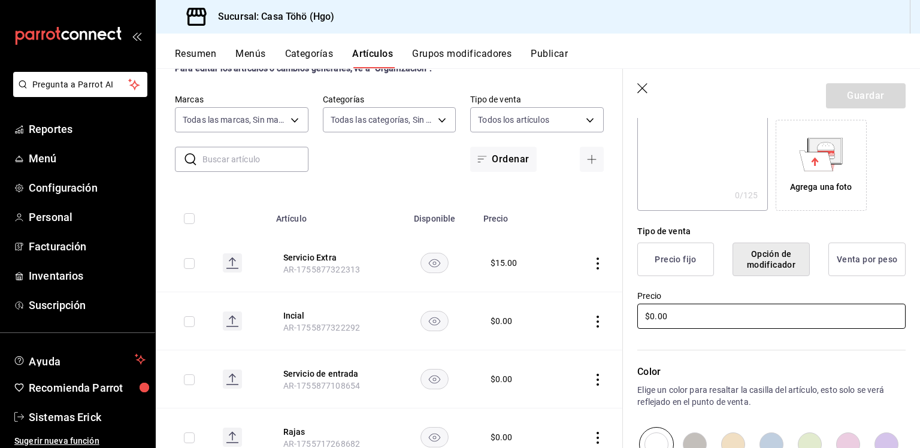
click at [693, 317] on input "$0.00" at bounding box center [771, 316] width 268 height 25
type input "$15.00"
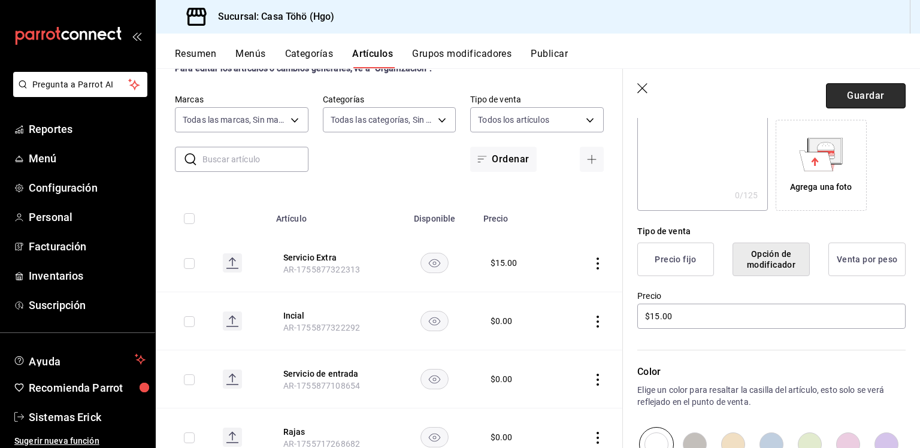
click at [887, 92] on button "Guardar" at bounding box center [866, 95] width 80 height 25
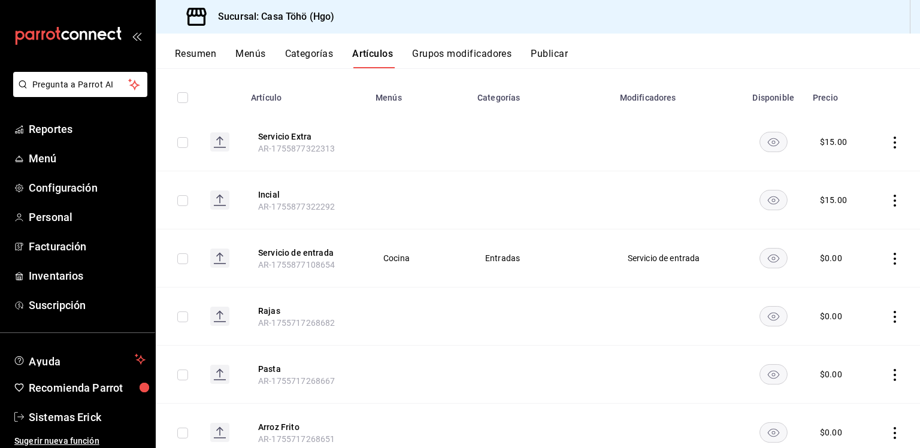
scroll to position [126, 0]
click at [885, 247] on td at bounding box center [895, 257] width 52 height 58
click at [887, 264] on td at bounding box center [895, 257] width 52 height 58
click at [884, 250] on td at bounding box center [895, 257] width 52 height 58
click at [889, 257] on icon "actions" at bounding box center [895, 257] width 12 height 12
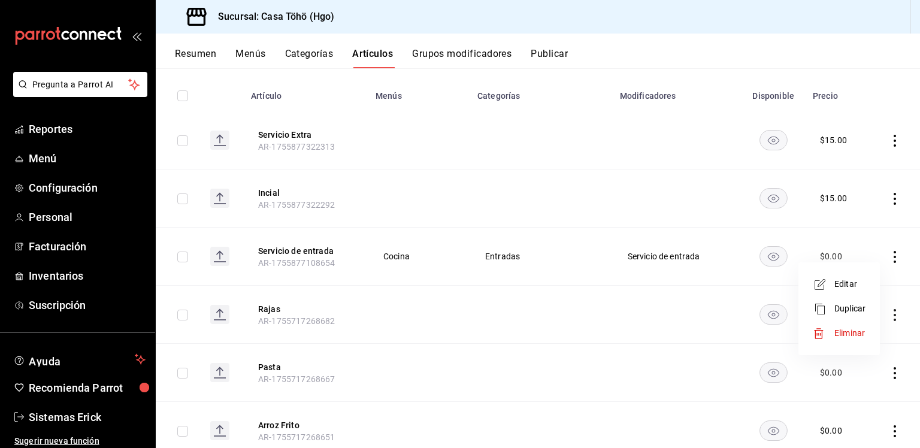
click at [832, 274] on li "Editar" at bounding box center [839, 284] width 72 height 25
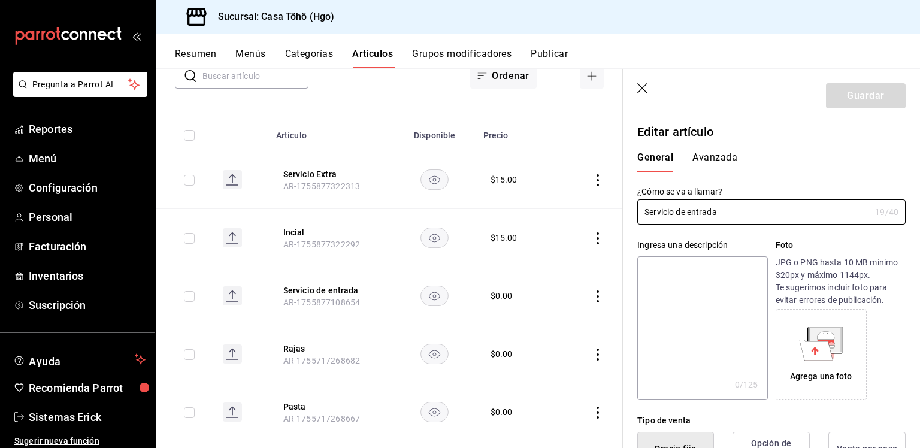
type input "$0.00"
radio input "false"
radio input "true"
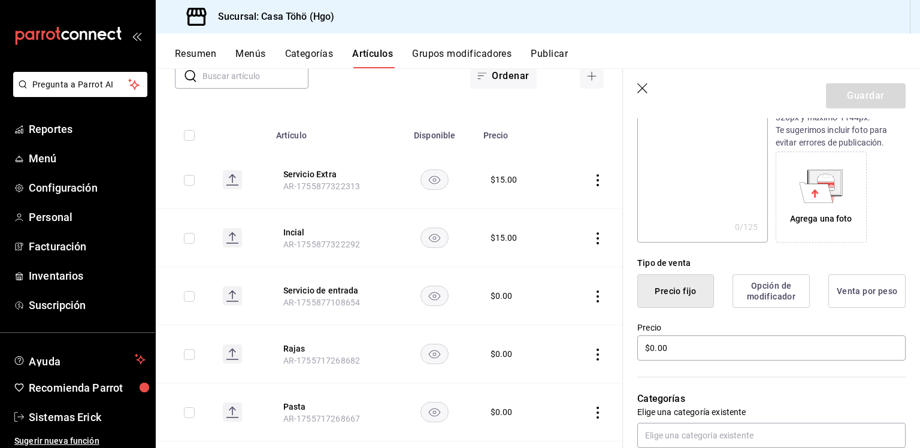
scroll to position [160, 0]
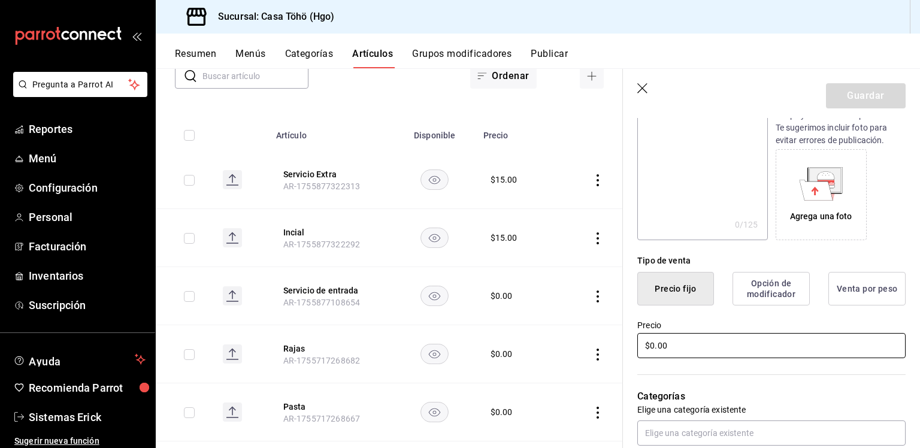
click at [719, 339] on input "$0.00" at bounding box center [771, 345] width 268 height 25
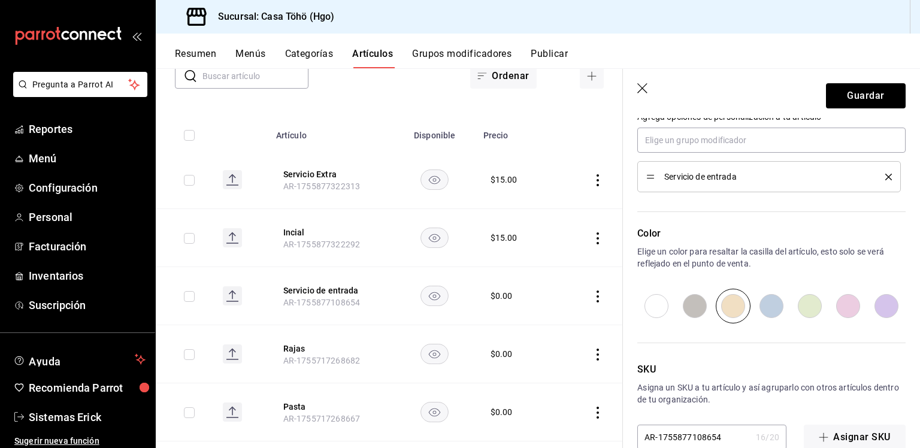
scroll to position [567, 0]
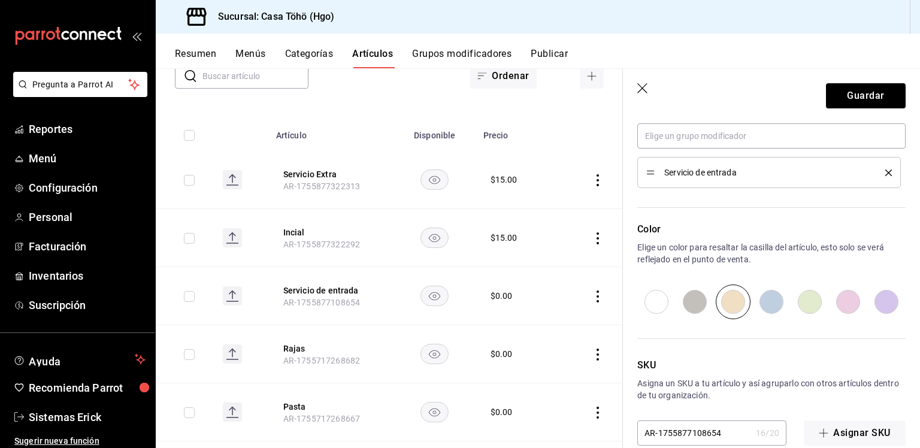
type input "$15.00"
click at [886, 172] on icon "delete" at bounding box center [889, 173] width 7 height 7
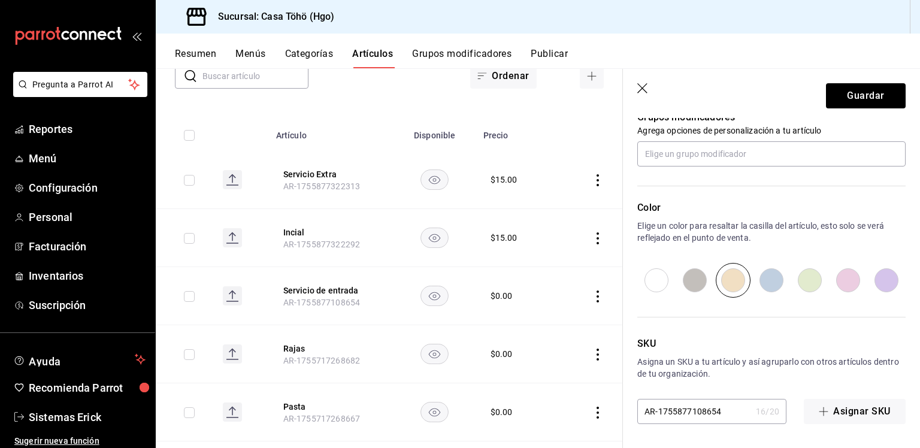
scroll to position [549, 0]
click at [862, 92] on button "Guardar" at bounding box center [866, 95] width 80 height 25
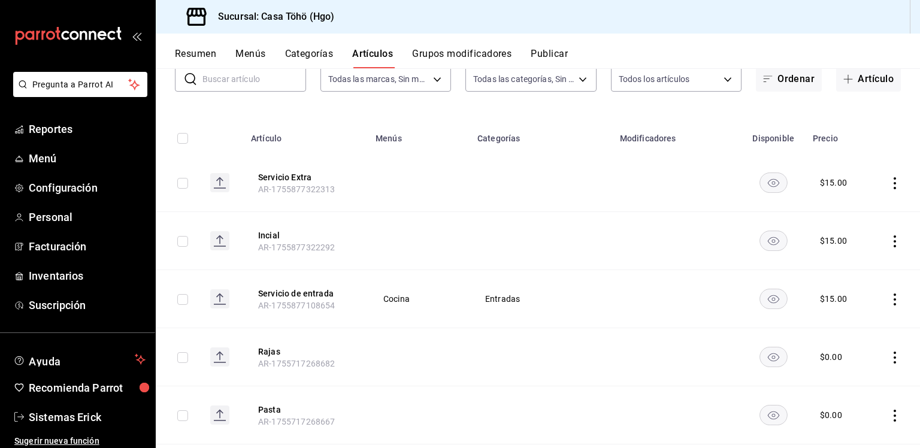
scroll to position [84, 0]
click at [234, 51] on div "Resumen Menús Categorías Artículos Grupos modificadores Publicar" at bounding box center [547, 58] width 745 height 20
click at [194, 55] on button "Resumen" at bounding box center [195, 58] width 41 height 20
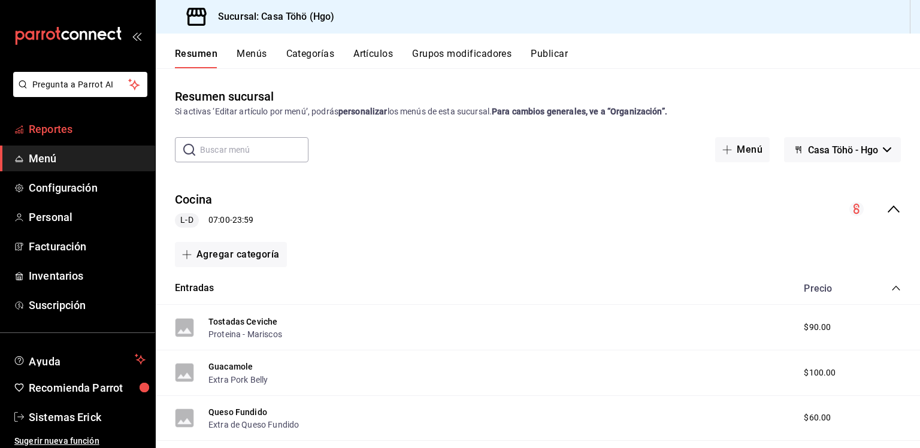
click at [74, 120] on link "Reportes" at bounding box center [77, 129] width 155 height 26
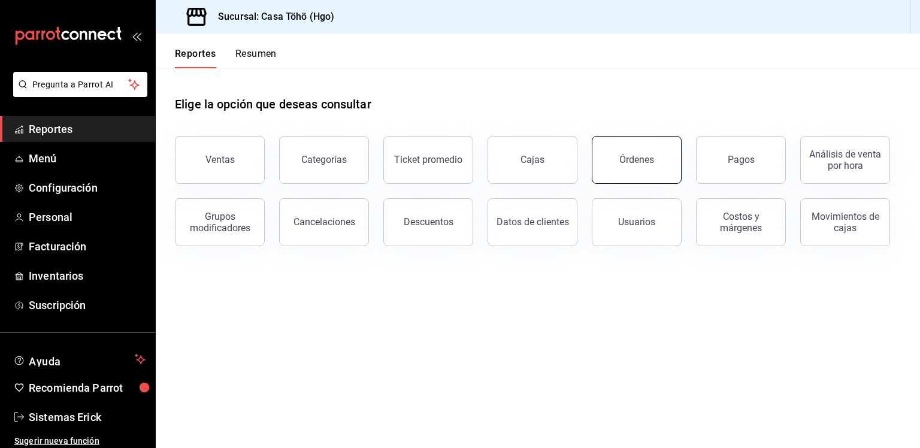
click at [631, 162] on div "Órdenes" at bounding box center [637, 159] width 35 height 11
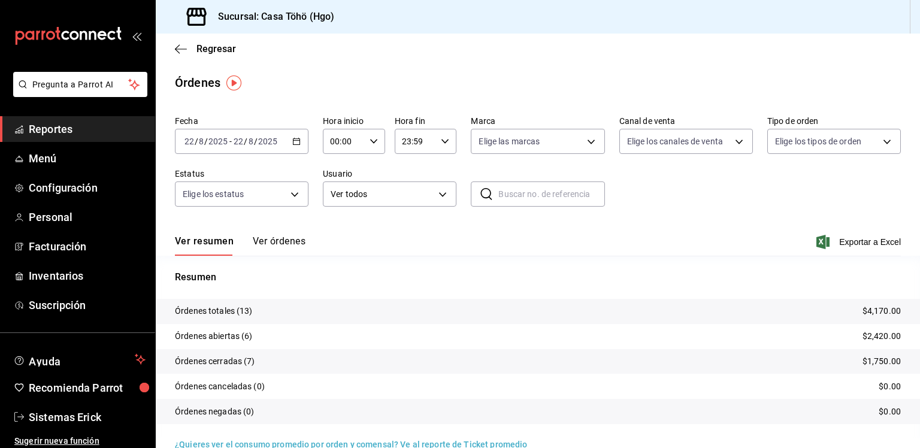
click at [280, 246] on button "Ver órdenes" at bounding box center [279, 245] width 53 height 20
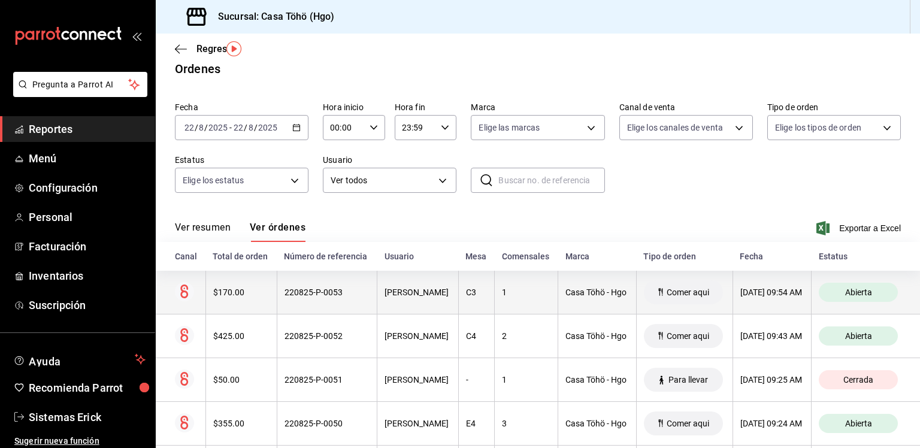
scroll to position [12, 0]
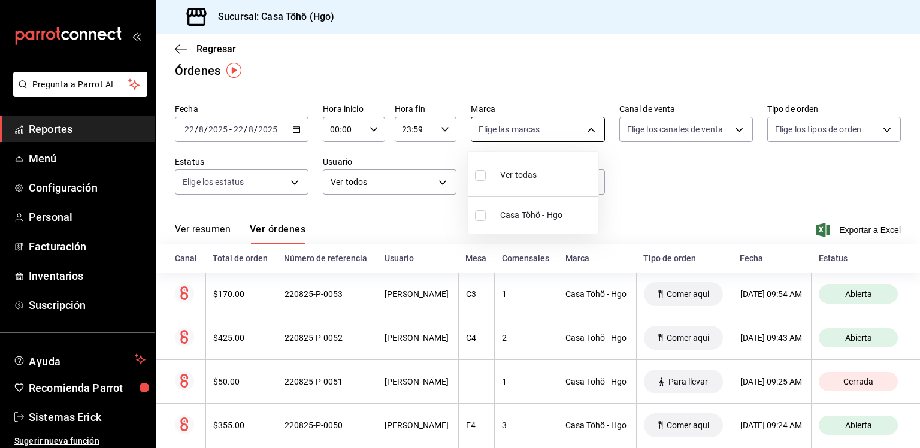
click at [572, 127] on body "Pregunta a Parrot AI Reportes Menú Configuración Personal Facturación Inventari…" at bounding box center [460, 224] width 920 height 448
click at [771, 125] on div at bounding box center [460, 224] width 920 height 448
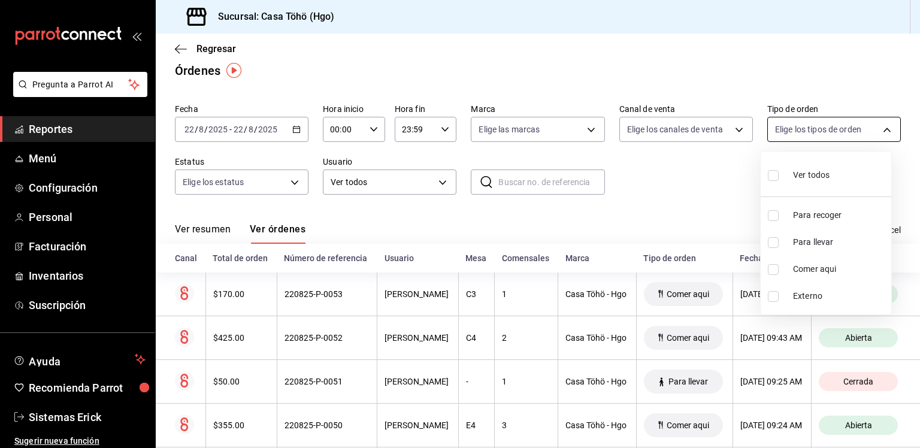
click at [782, 126] on body "Pregunta a Parrot AI Reportes Menú Configuración Personal Facturación Inventari…" at bounding box center [460, 224] width 920 height 448
click at [661, 192] on div at bounding box center [460, 224] width 920 height 448
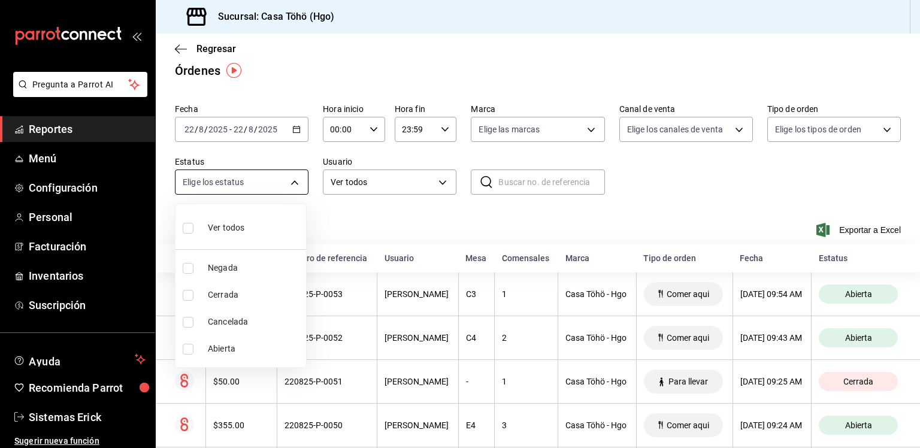
click at [305, 190] on body "Pregunta a Parrot AI Reportes Menú Configuración Personal Facturación Inventari…" at bounding box center [460, 224] width 920 height 448
click at [353, 192] on div at bounding box center [460, 224] width 920 height 448
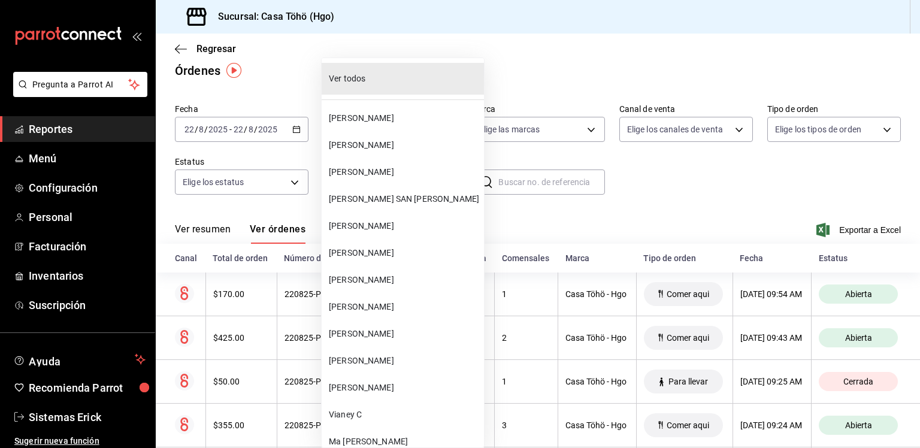
click at [374, 189] on body "Pregunta a Parrot AI Reportes Menú Configuración Personal Facturación Inventari…" at bounding box center [460, 224] width 920 height 448
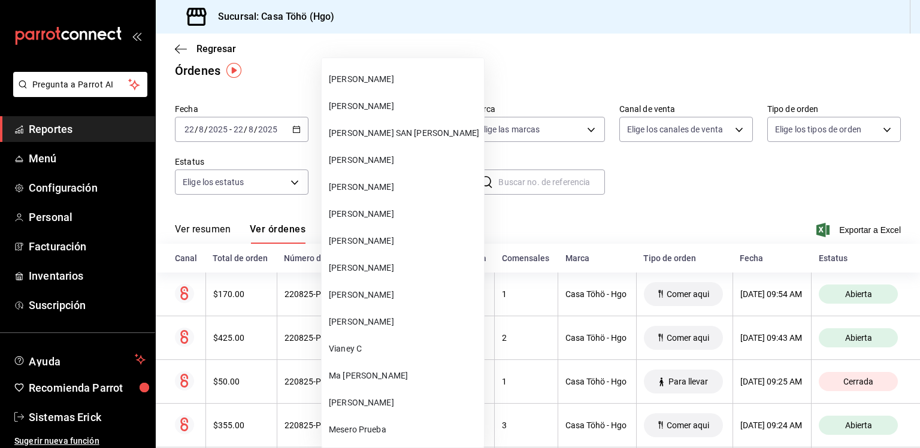
scroll to position [67, 0]
click at [659, 211] on div at bounding box center [460, 224] width 920 height 448
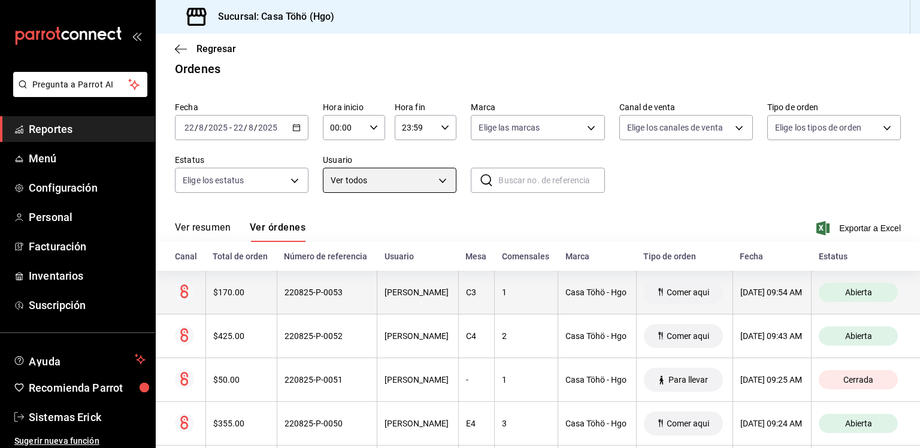
scroll to position [0, 0]
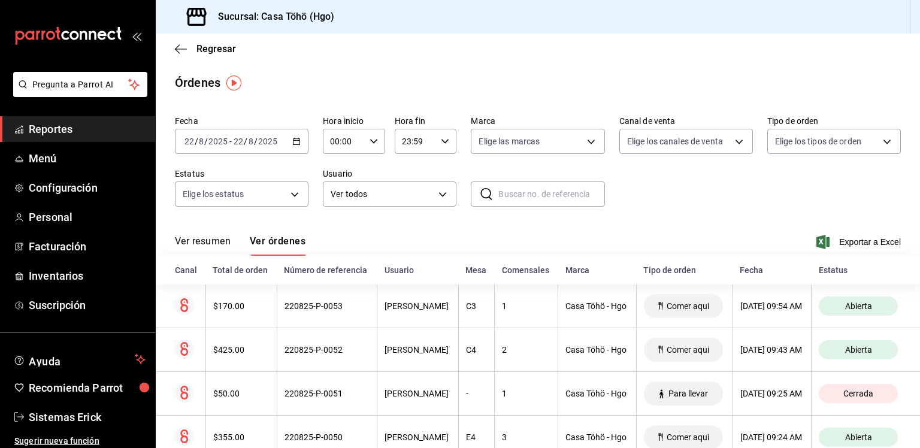
click at [302, 146] on div "[DATE] [DATE] - [DATE] [DATE]" at bounding box center [242, 141] width 134 height 25
click at [293, 142] on \(Stroke\) "button" at bounding box center [296, 141] width 7 height 7
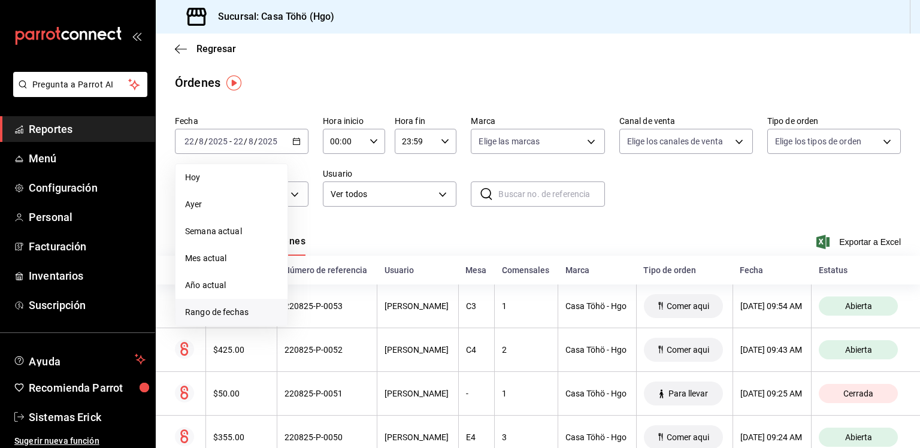
click at [224, 311] on span "Rango de fechas" at bounding box center [231, 312] width 93 height 13
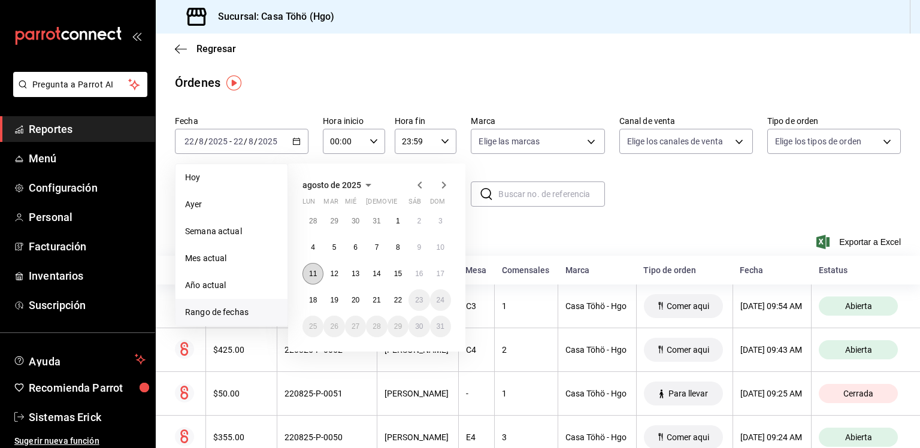
click at [319, 273] on button "11" at bounding box center [313, 274] width 21 height 22
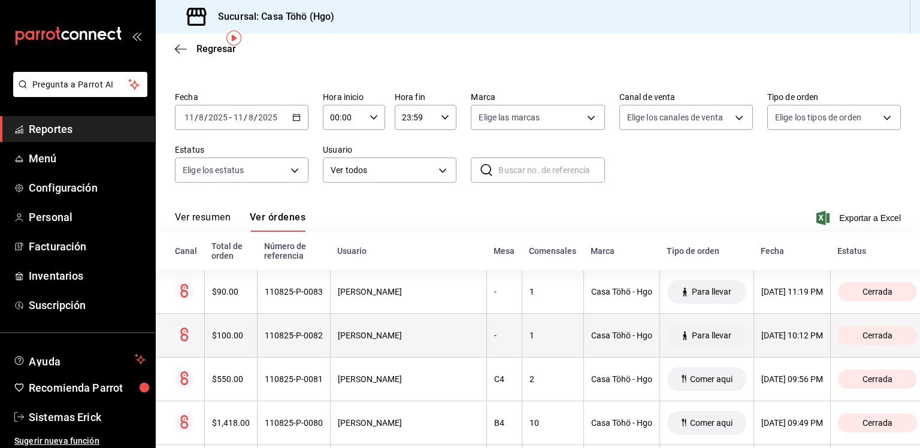
scroll to position [23, 0]
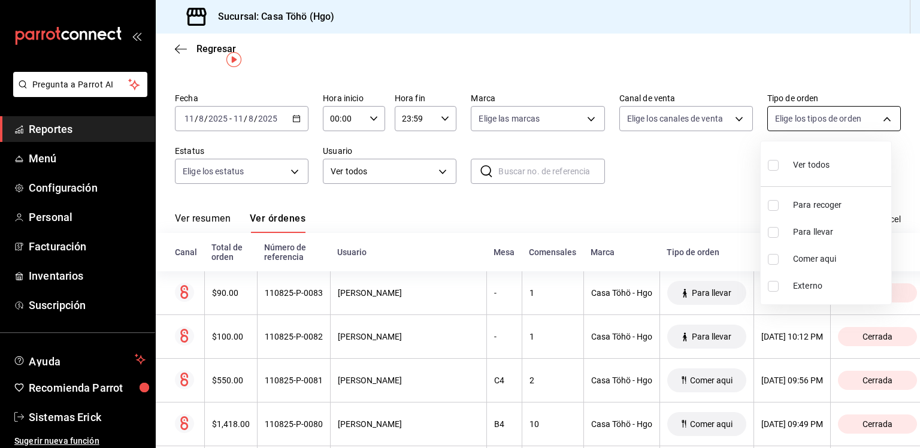
click at [769, 120] on body "Pregunta a Parrot AI Reportes Menú Configuración Personal Facturación Inventari…" at bounding box center [460, 224] width 920 height 448
click at [772, 223] on li "Para llevar" at bounding box center [826, 232] width 131 height 27
type input "edc79cef-2acb-42d9-9744-878a4d584b9b"
checkbox input "true"
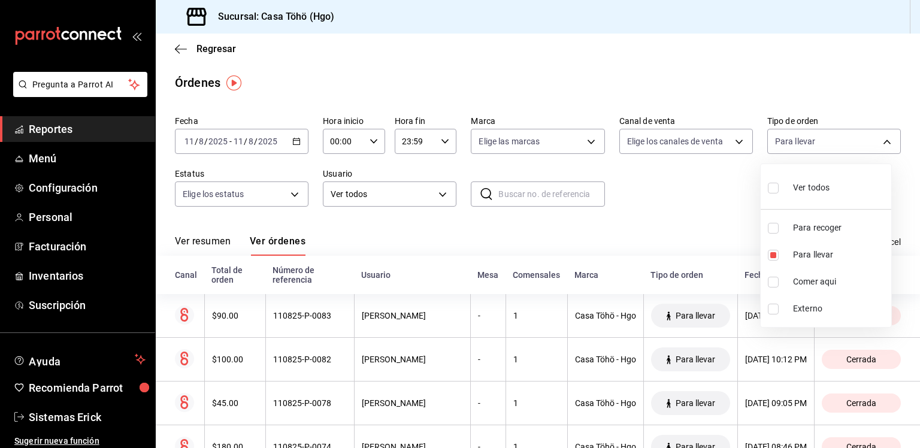
click at [675, 203] on div at bounding box center [460, 224] width 920 height 448
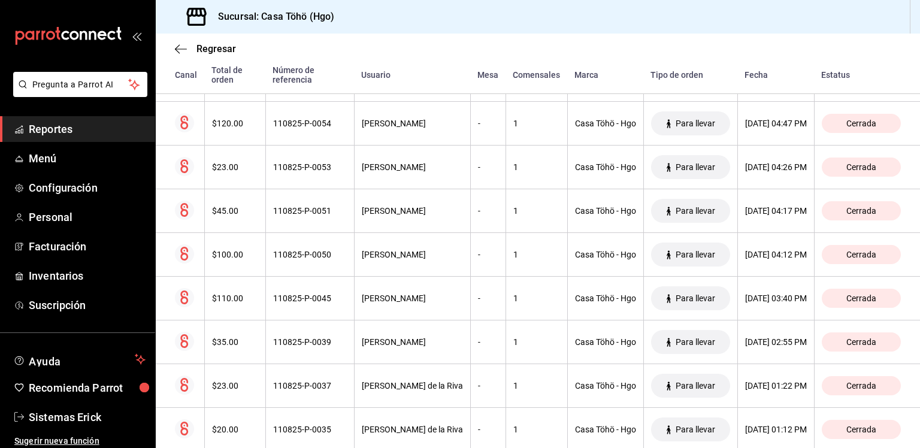
scroll to position [431, 0]
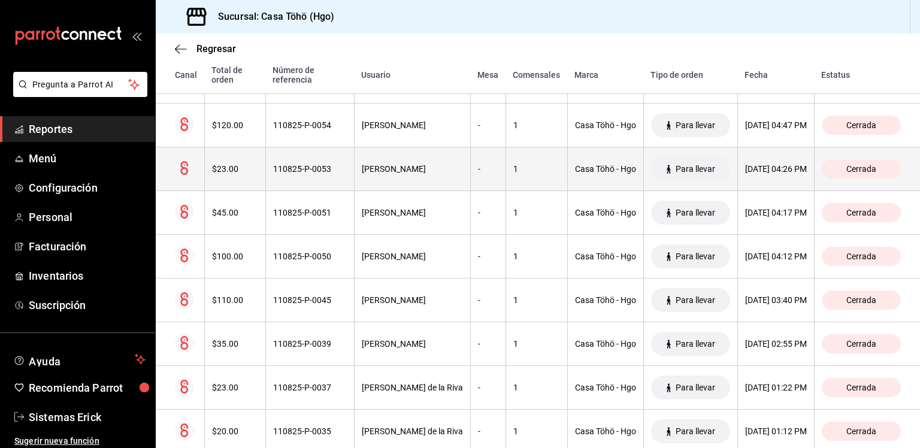
click at [738, 176] on th "[DATE] 04:26 PM" at bounding box center [776, 169] width 77 height 44
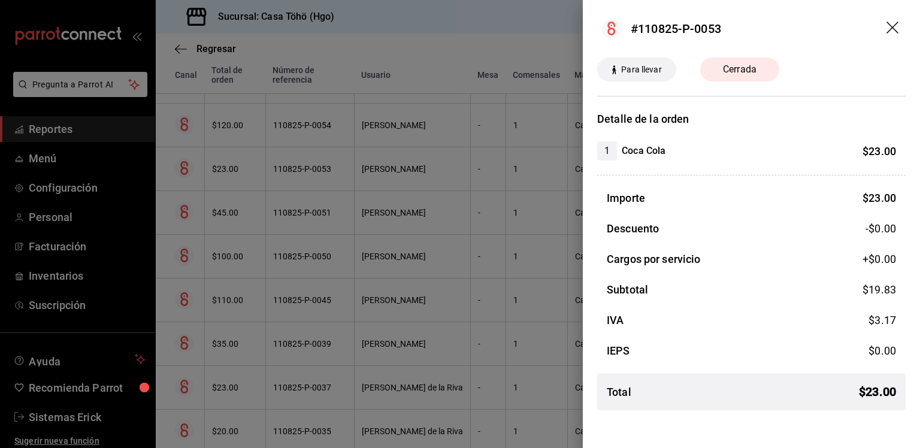
click at [896, 30] on icon "drag" at bounding box center [893, 28] width 12 height 12
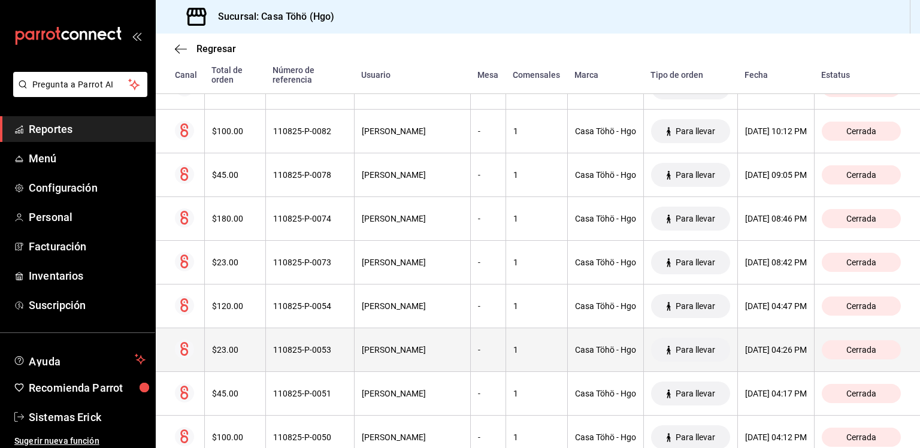
scroll to position [251, 0]
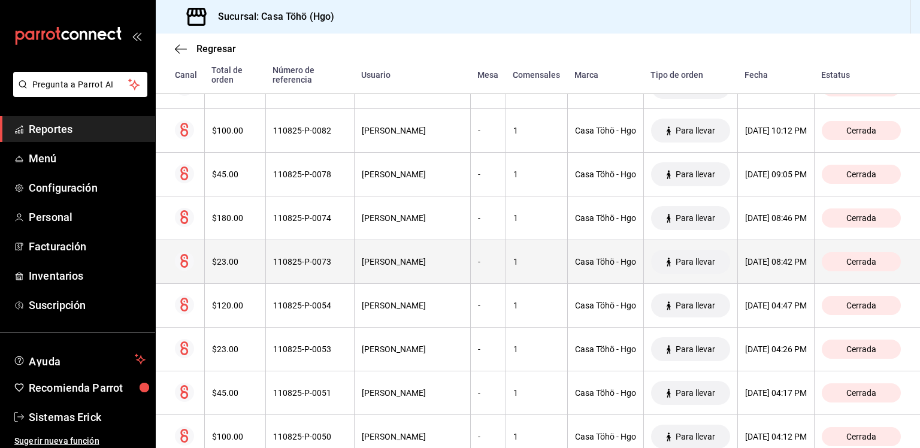
click at [738, 259] on th "[DATE] 08:42 PM" at bounding box center [776, 262] width 77 height 44
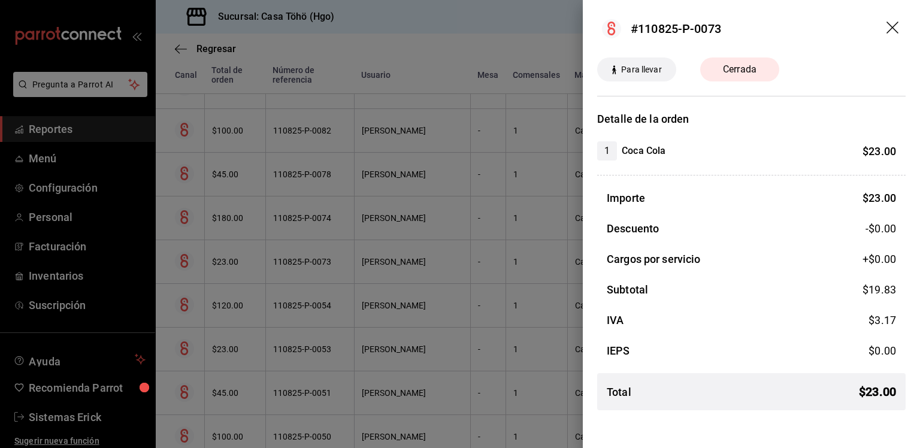
click at [895, 32] on icon "drag" at bounding box center [894, 29] width 14 height 14
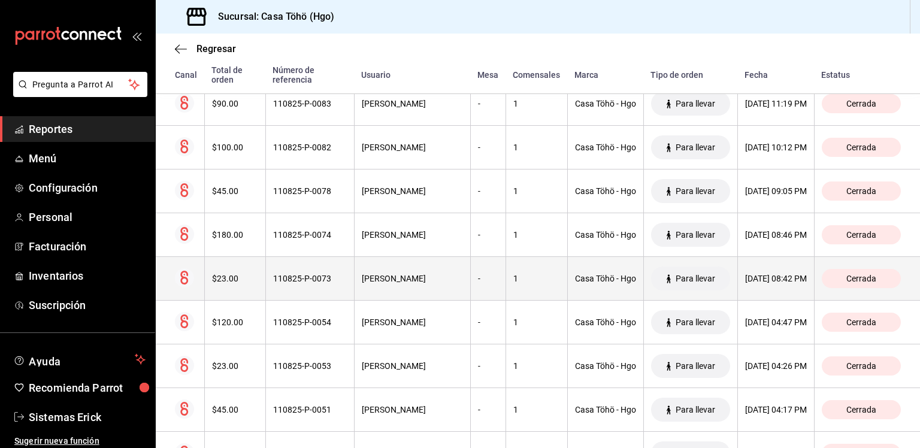
scroll to position [222, 0]
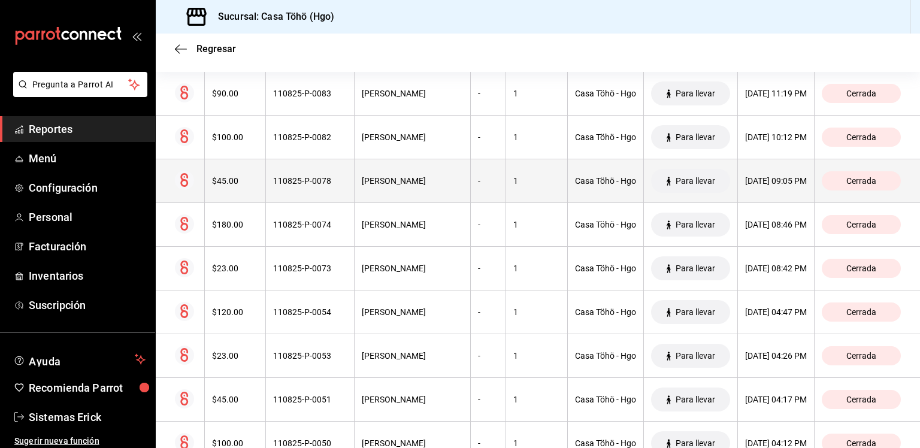
click at [789, 176] on th "[DATE] 09:05 PM" at bounding box center [776, 181] width 77 height 44
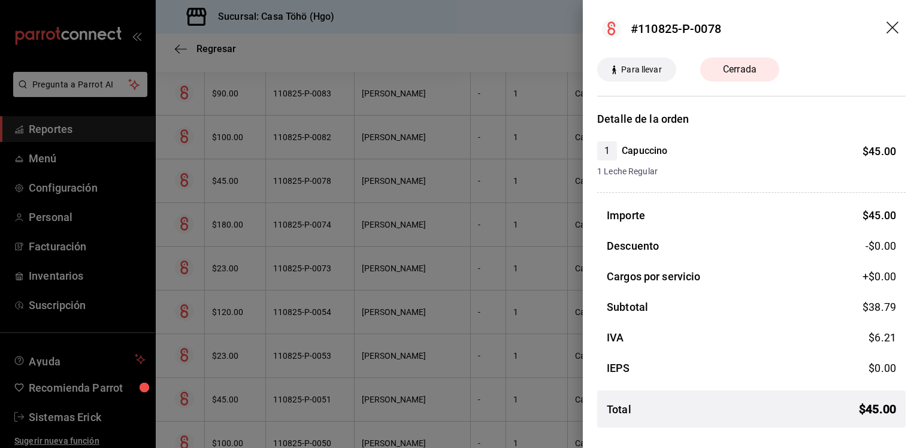
click at [899, 23] on icon "drag" at bounding box center [894, 29] width 14 height 14
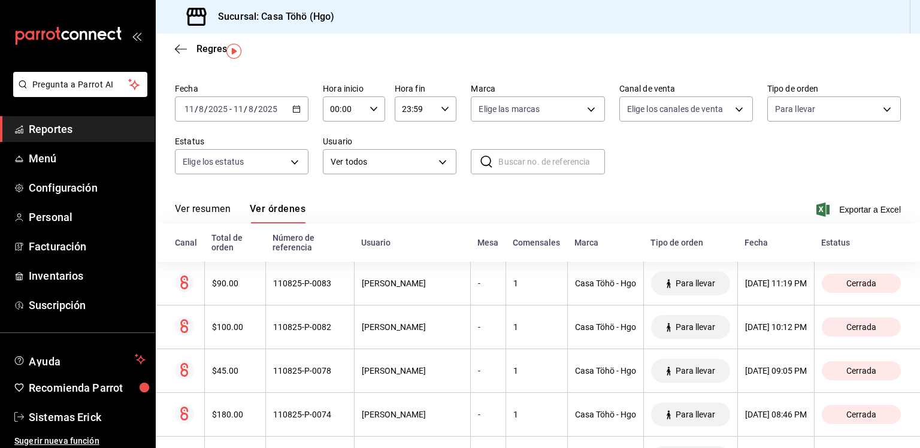
scroll to position [31, 0]
click at [103, 132] on span "Reportes" at bounding box center [87, 129] width 117 height 16
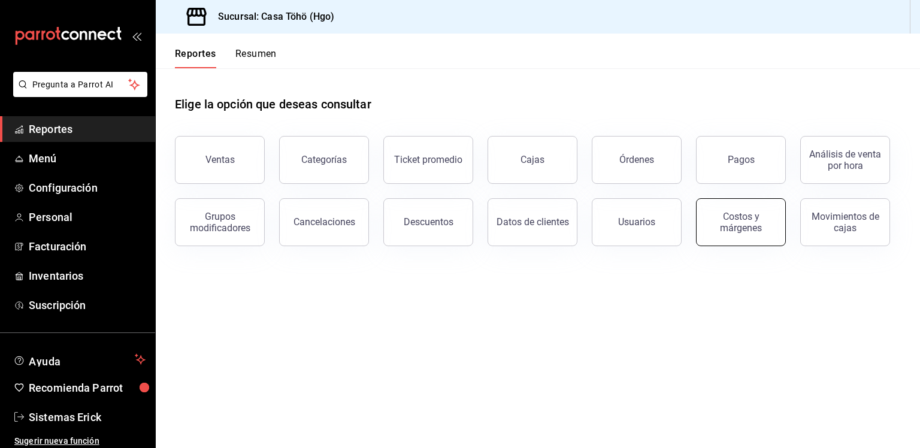
click at [751, 219] on div "Costos y márgenes" at bounding box center [741, 222] width 74 height 23
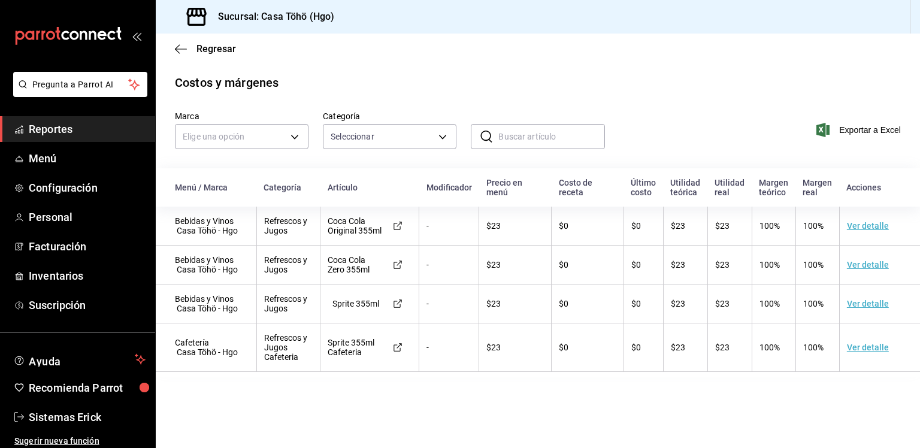
click at [182, 41] on div "Regresar" at bounding box center [538, 49] width 765 height 31
click at [183, 56] on div "Regresar" at bounding box center [538, 49] width 765 height 31
click at [183, 52] on icon "button" at bounding box center [181, 49] width 12 height 11
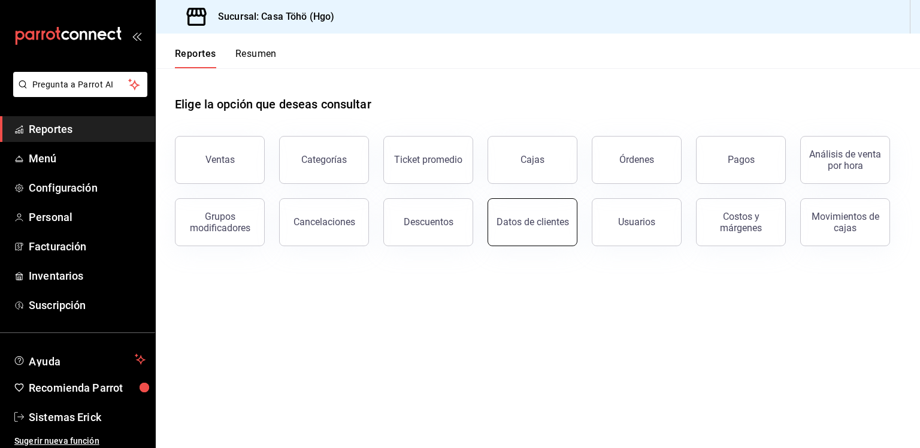
click at [535, 217] on div "Datos de clientes" at bounding box center [533, 221] width 72 height 11
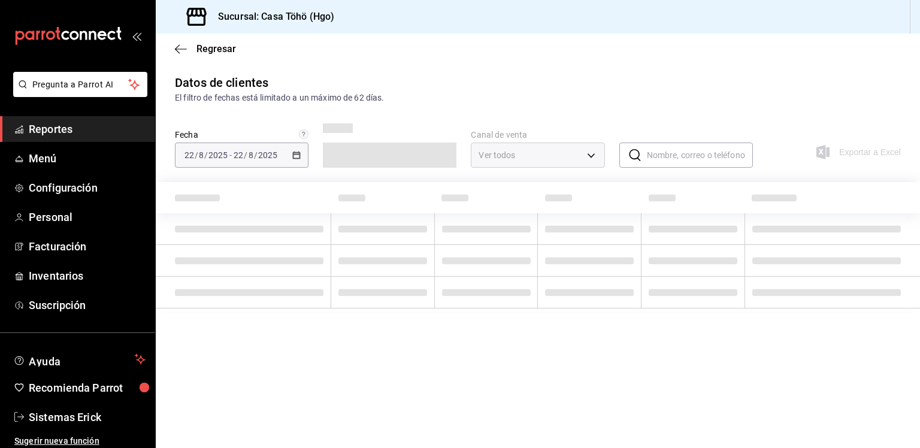
type input "PARROT,DIDI_FOOD,ONLINE"
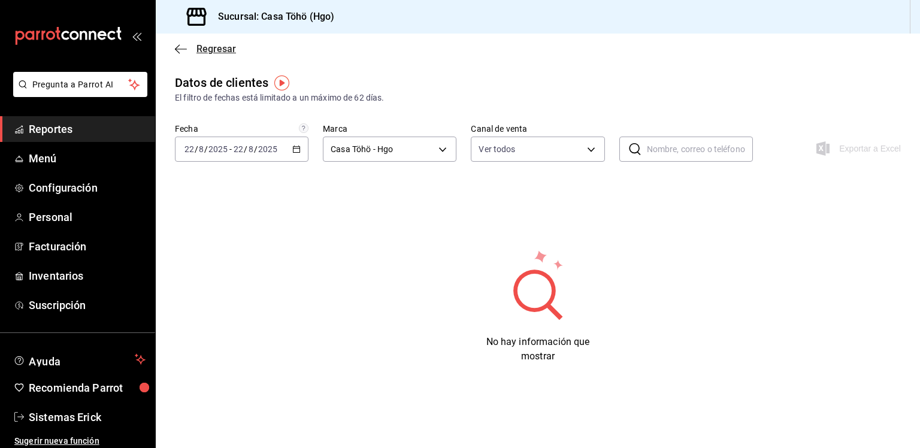
click at [183, 44] on icon "button" at bounding box center [181, 49] width 12 height 11
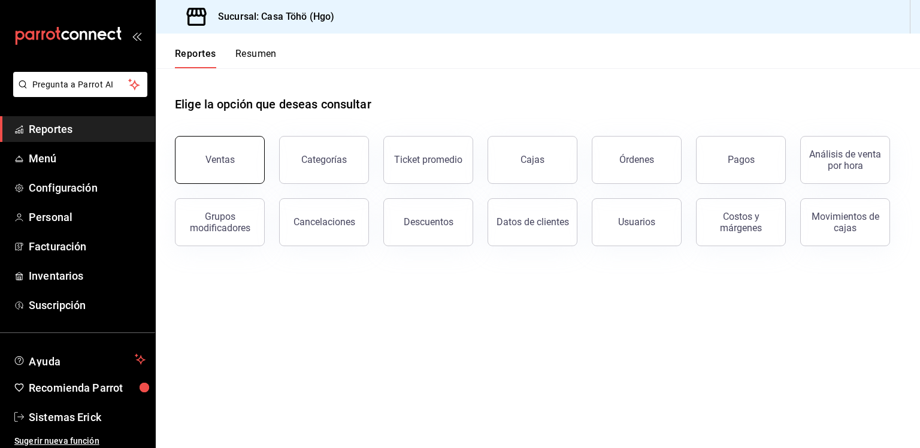
click at [211, 168] on button "Ventas" at bounding box center [220, 160] width 90 height 48
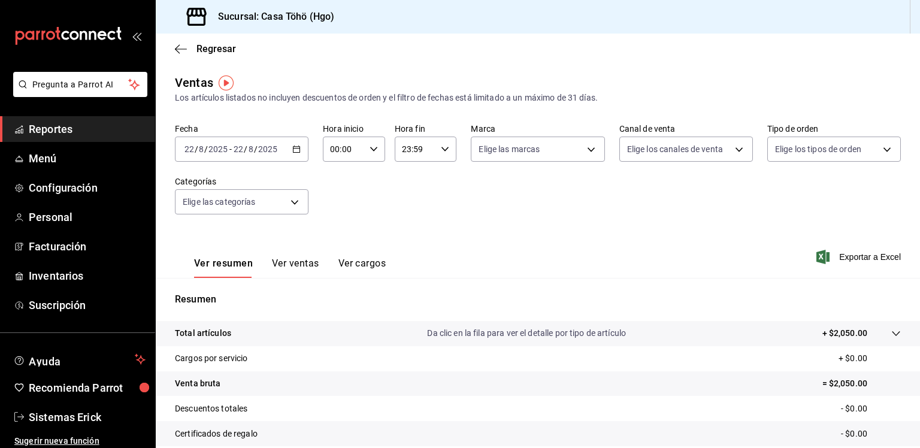
click at [302, 270] on button "Ver ventas" at bounding box center [295, 268] width 47 height 20
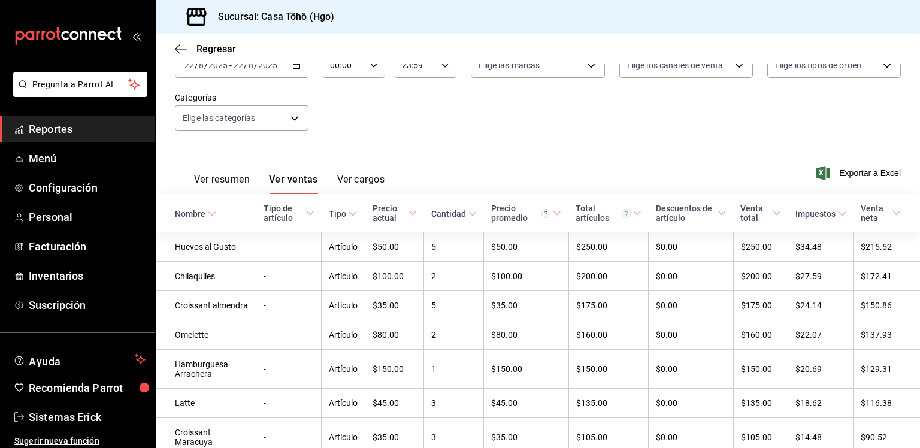
scroll to position [86, 0]
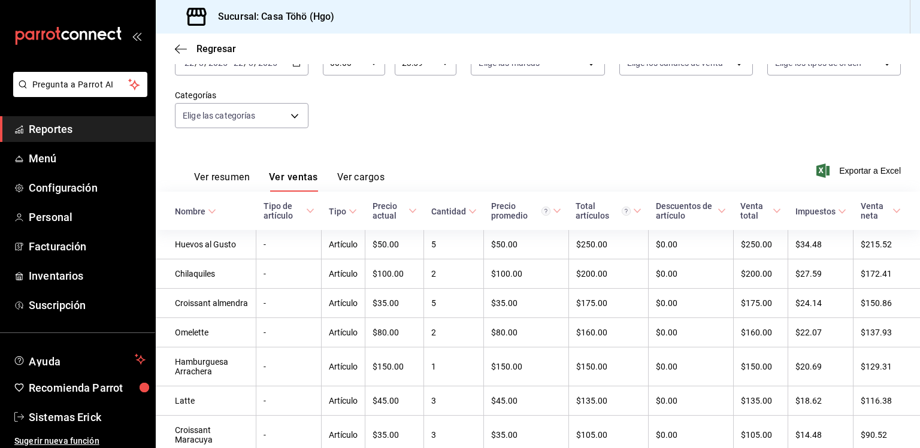
click at [292, 64] on icon "button" at bounding box center [296, 63] width 8 height 8
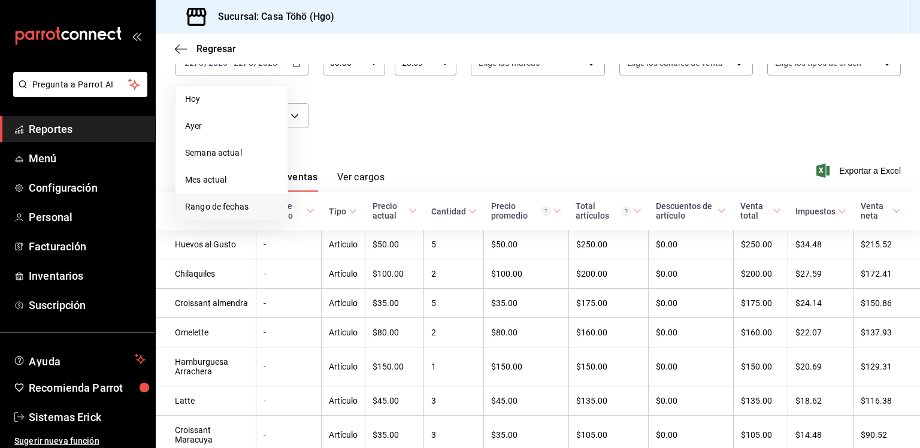
click at [239, 210] on span "Rango de fechas" at bounding box center [231, 207] width 93 height 13
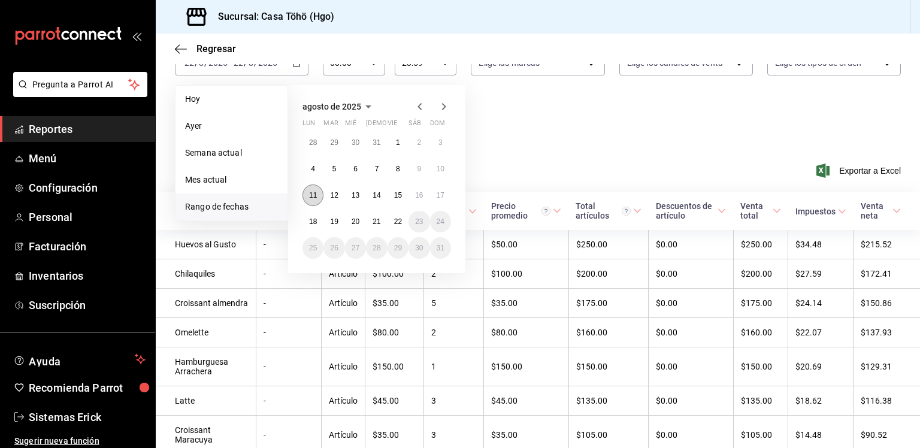
click at [318, 197] on button "11" at bounding box center [313, 196] width 21 height 22
click at [445, 185] on button "17" at bounding box center [440, 196] width 21 height 22
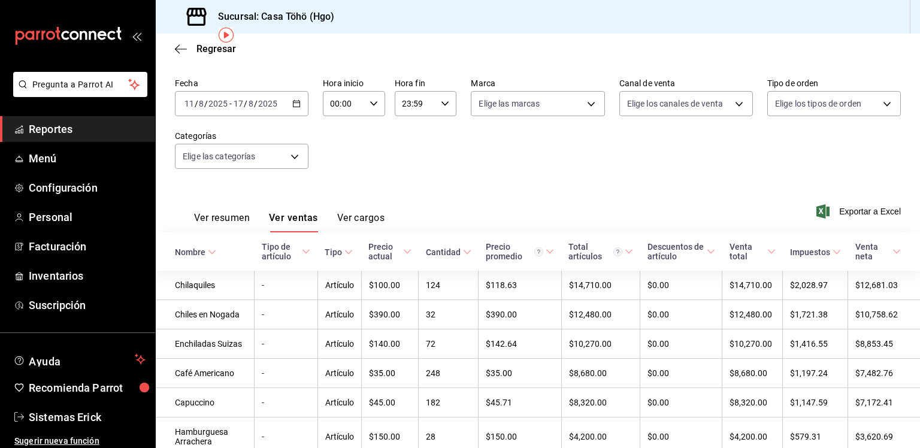
scroll to position [50, 0]
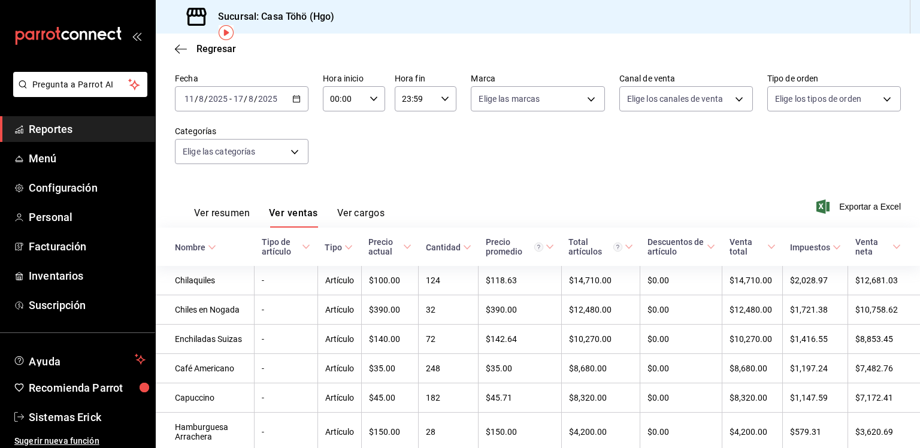
click at [442, 243] on div "Cantidad" at bounding box center [443, 248] width 35 height 10
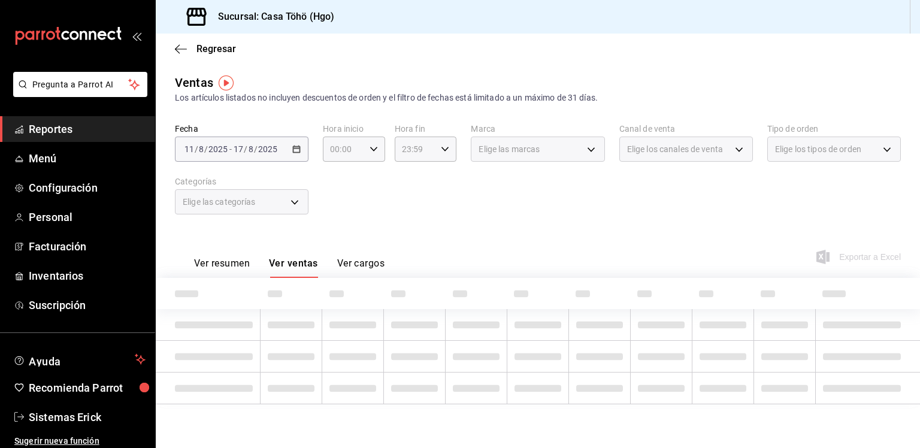
scroll to position [0, 0]
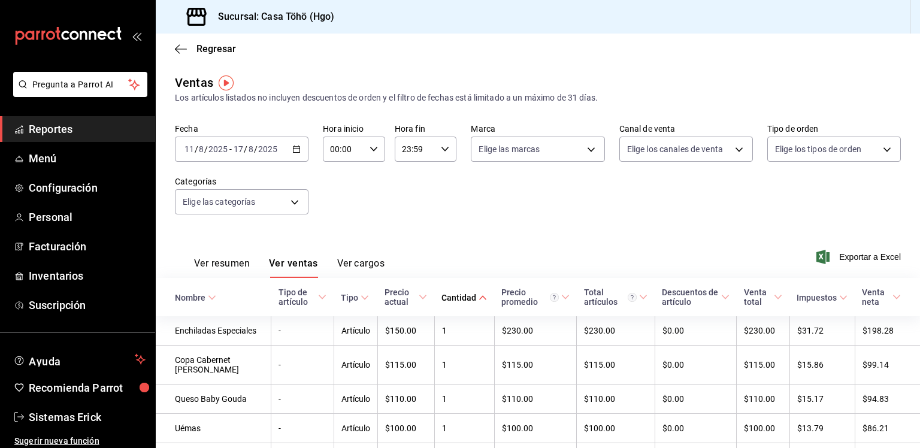
click at [449, 297] on div "Cantidad" at bounding box center [459, 298] width 35 height 10
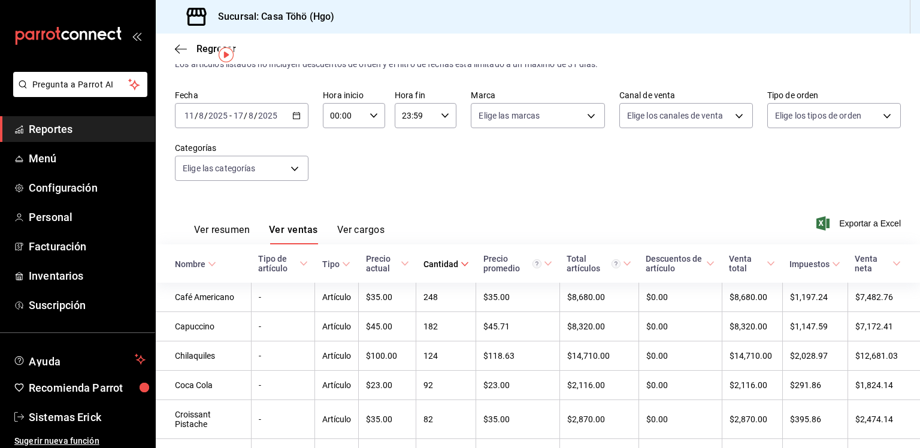
scroll to position [38, 0]
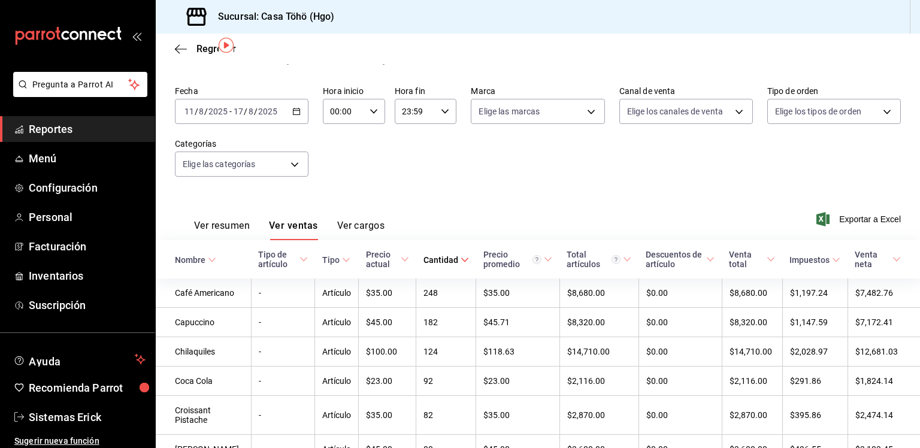
click at [430, 265] on th "Cantidad" at bounding box center [446, 259] width 60 height 38
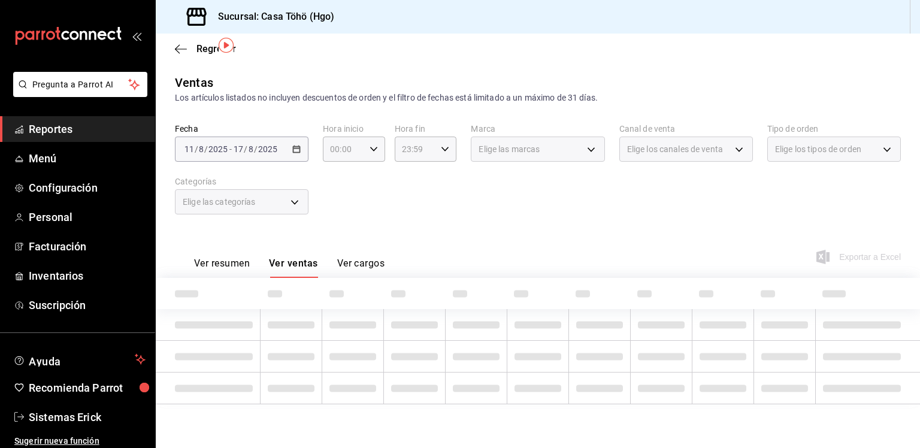
scroll to position [0, 0]
click at [430, 265] on div "Ver resumen Ver ventas Ver cargos Exportar a Excel" at bounding box center [538, 253] width 765 height 49
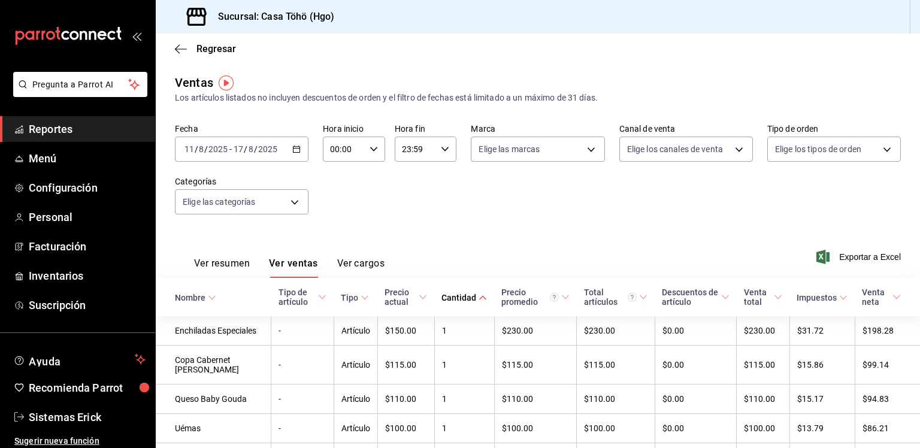
click at [441, 292] on th "Cantidad" at bounding box center [464, 297] width 60 height 38
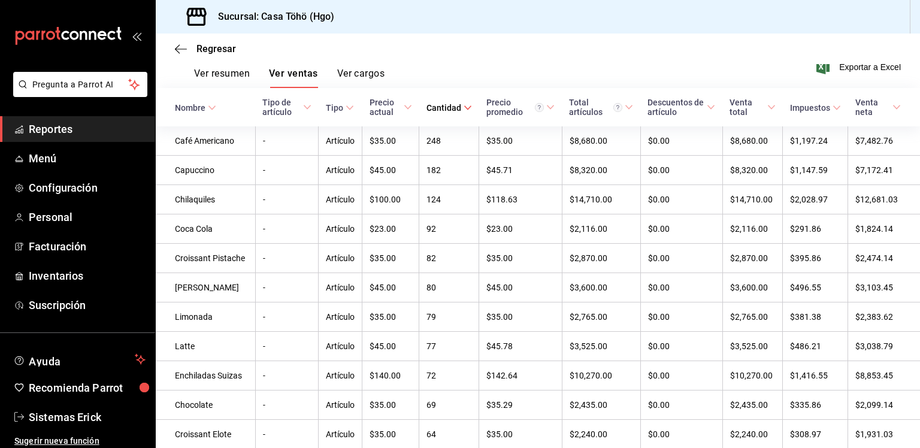
scroll to position [189, 0]
